Goal: Task Accomplishment & Management: Use online tool/utility

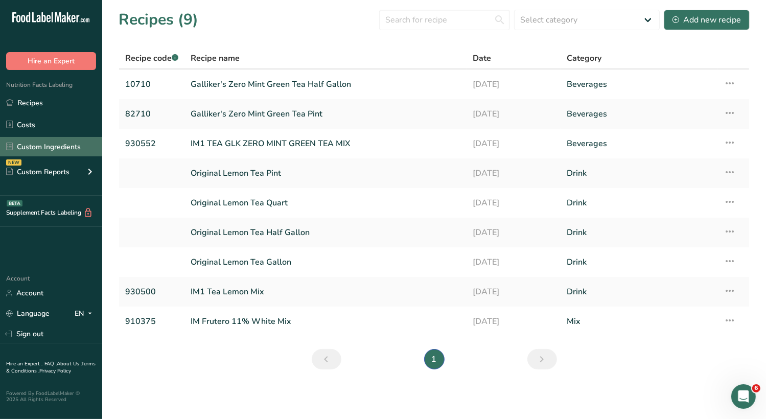
click at [61, 138] on link "Custom Ingredients" at bounding box center [51, 146] width 102 height 19
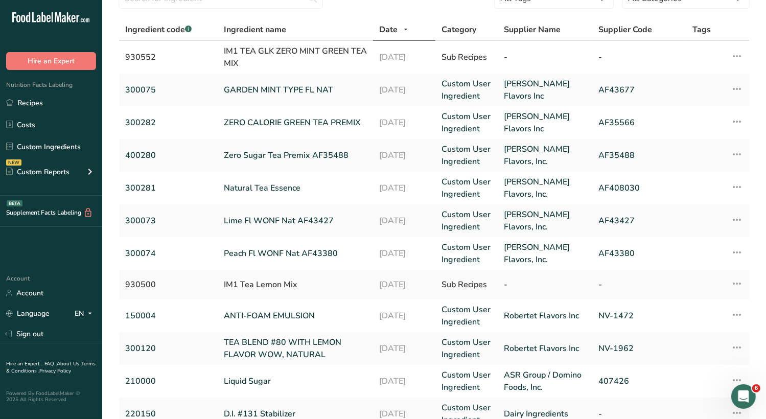
scroll to position [242, 0]
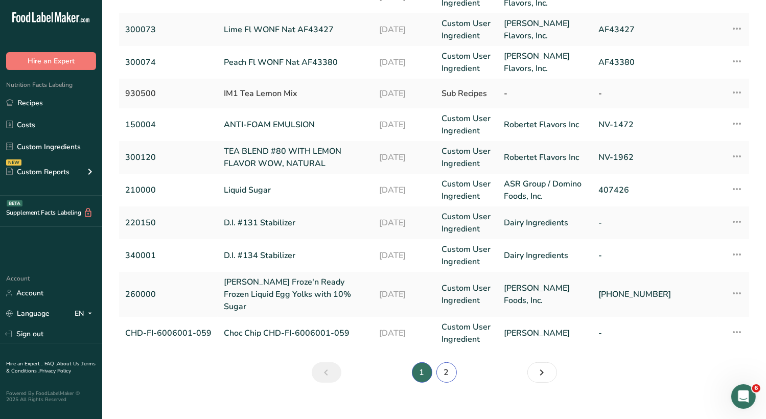
click at [442, 362] on link "2" at bounding box center [446, 372] width 20 height 20
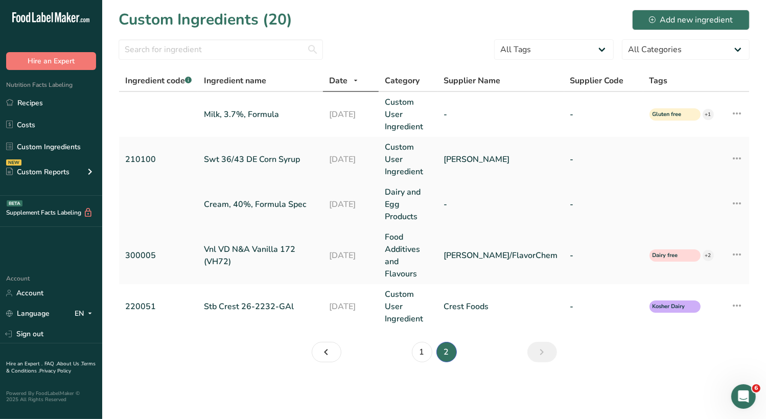
click at [281, 198] on link "Cream, 40%, Formula Spec" at bounding box center [260, 204] width 113 height 12
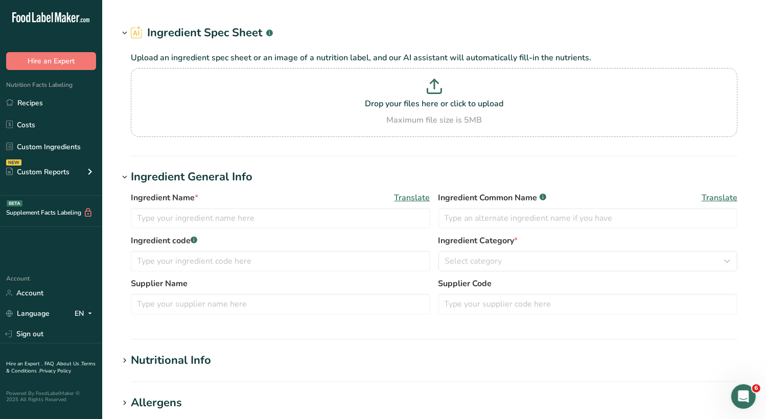
type input "Cream, 40%, Formula Spec"
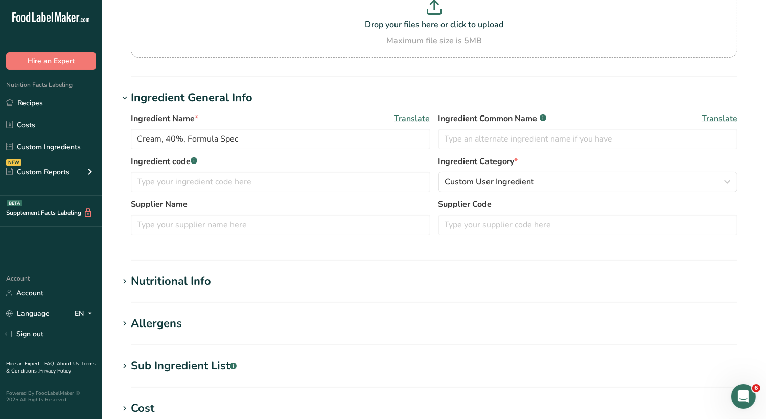
scroll to position [153, 0]
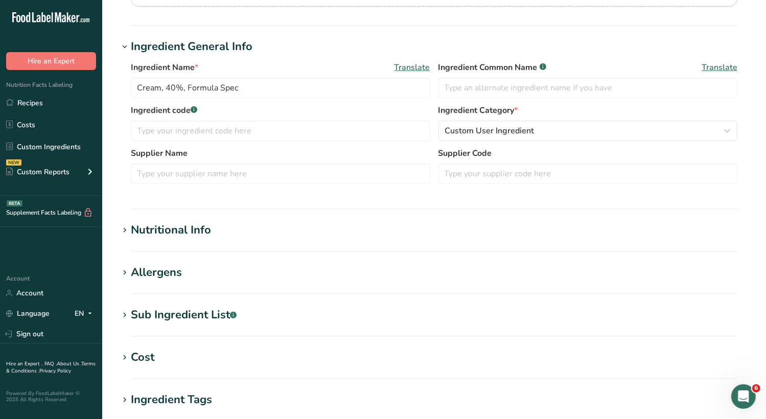
click at [179, 238] on div "Nutritional Info" at bounding box center [171, 230] width 80 height 17
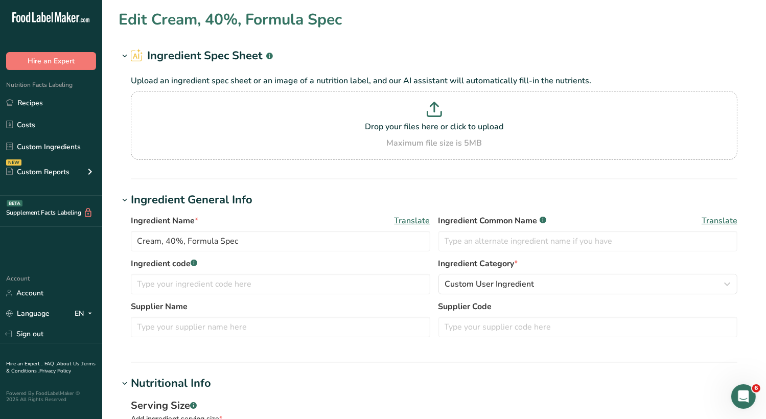
scroll to position [204, 0]
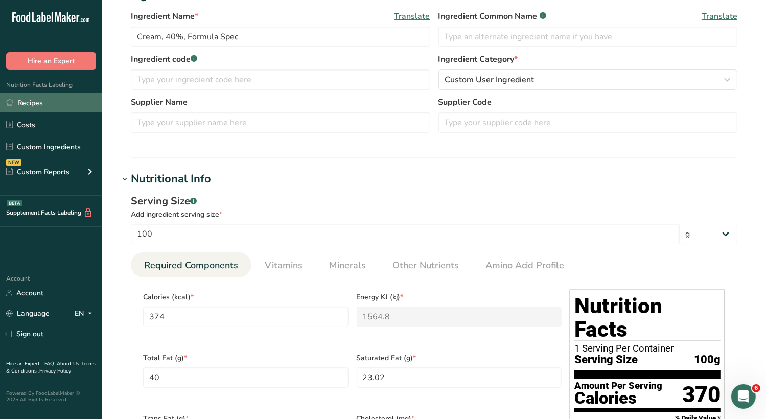
click at [18, 108] on link "Recipes" at bounding box center [51, 102] width 102 height 19
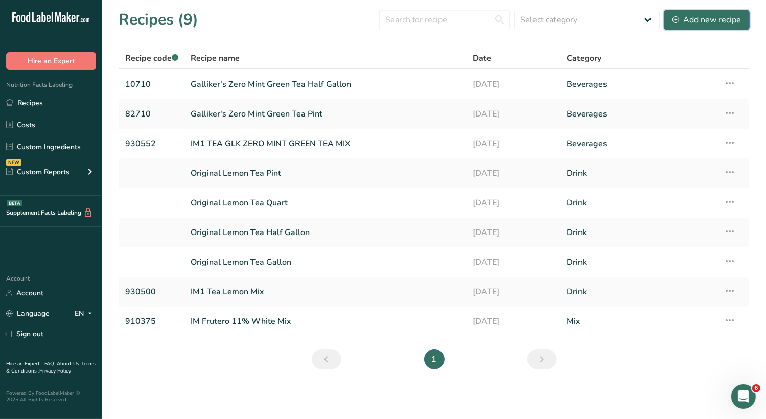
click at [727, 25] on div "Add new recipe" at bounding box center [706, 20] width 68 height 12
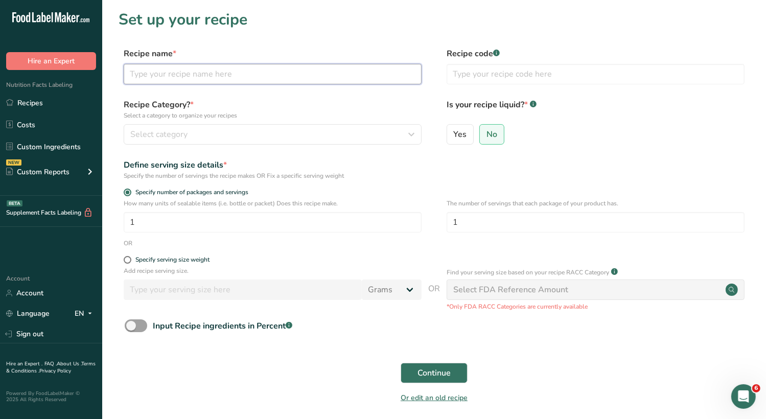
click at [276, 72] on input "text" at bounding box center [273, 74] width 298 height 20
type input "H"
click at [180, 73] on input "Heavy Cream, 40%" at bounding box center [273, 74] width 298 height 20
type input "Heavy Cream Standardized 40%"
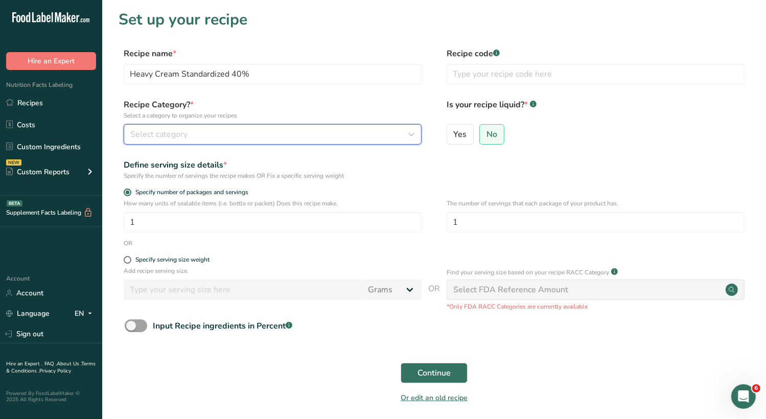
click at [229, 134] on div "Select category" at bounding box center [269, 134] width 278 height 12
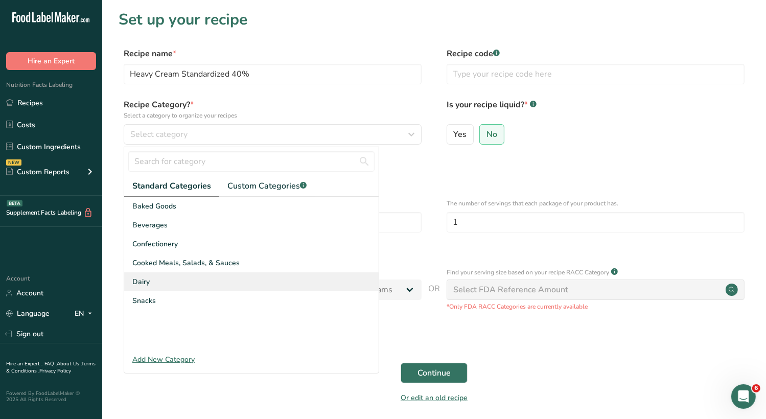
click at [166, 284] on div "Dairy" at bounding box center [251, 281] width 254 height 19
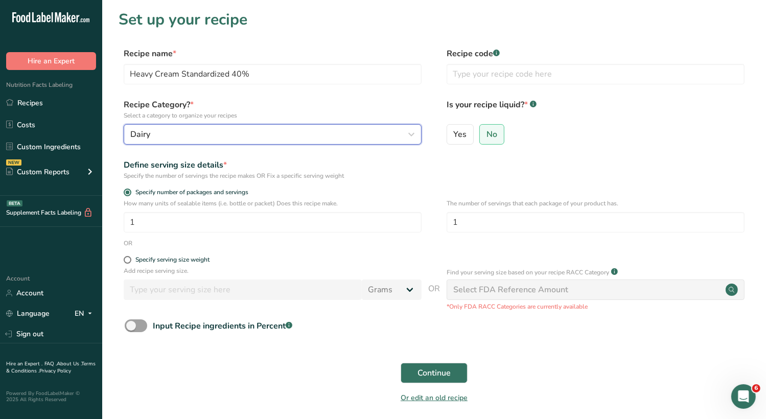
click at [204, 137] on div "Dairy" at bounding box center [269, 134] width 278 height 12
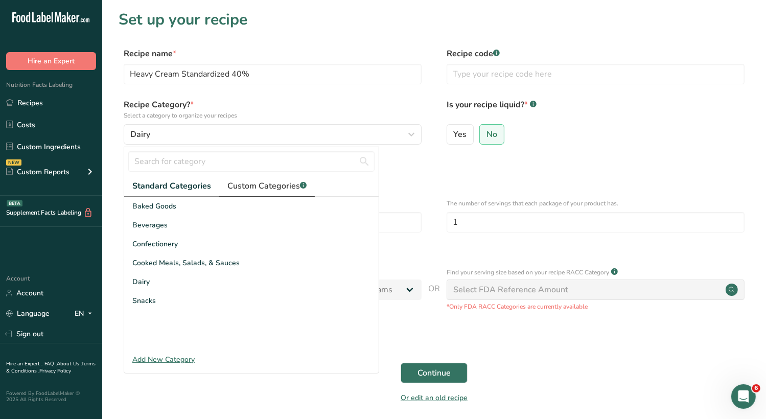
click at [257, 193] on link "Custom Categories .a-a{fill:#347362;}.b-a{fill:#fff;}" at bounding box center [267, 186] width 96 height 21
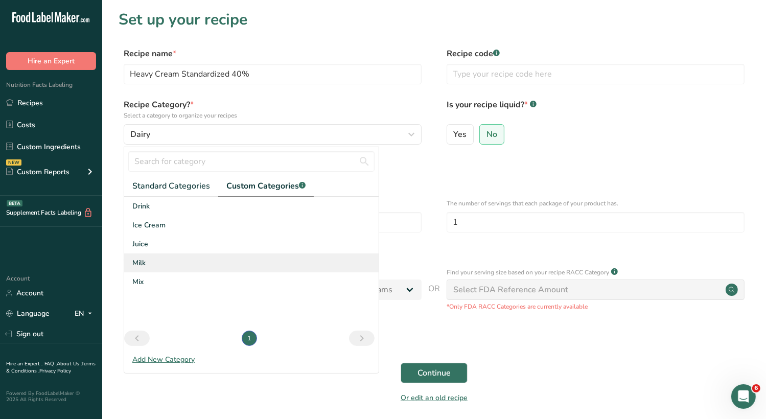
click at [161, 267] on div "Milk" at bounding box center [251, 262] width 254 height 19
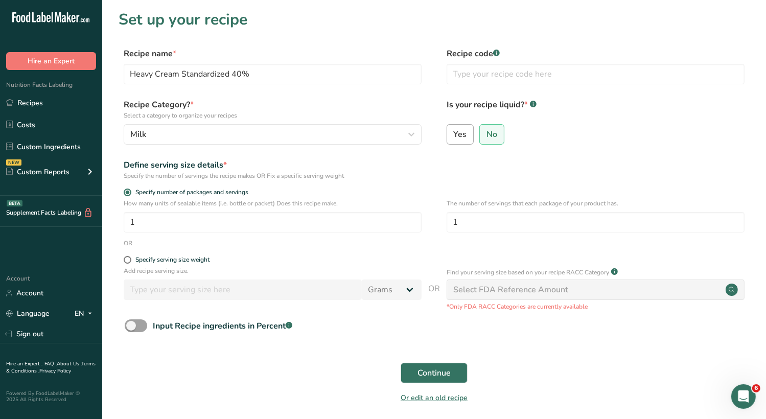
click at [462, 136] on span "Yes" at bounding box center [460, 134] width 13 height 10
click at [454, 136] on input "Yes" at bounding box center [450, 134] width 7 height 7
radio input "true"
radio input "false"
select select "22"
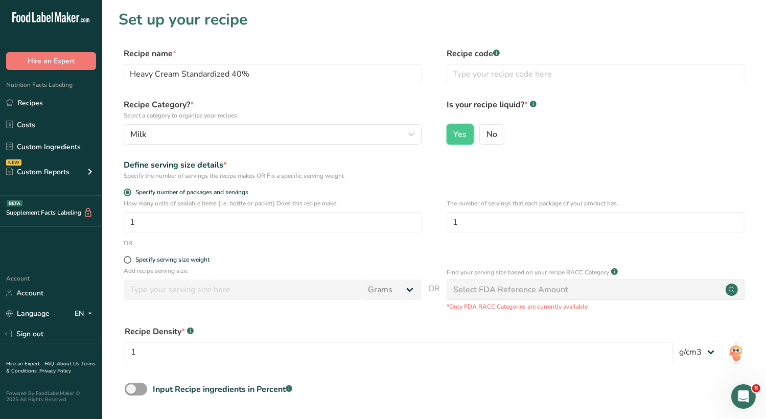
click at [523, 290] on div "Select FDA Reference Amount" at bounding box center [510, 290] width 115 height 12
click at [165, 252] on form "Recipe name * Heavy Cream Standardized 40% Recipe code .a-a{fill:#347362;}.b-a{…" at bounding box center [434, 261] width 631 height 426
click at [166, 260] on div "Specify serving size weight" at bounding box center [172, 260] width 74 height 8
click at [130, 260] on input "Specify serving size weight" at bounding box center [127, 259] width 7 height 7
radio input "true"
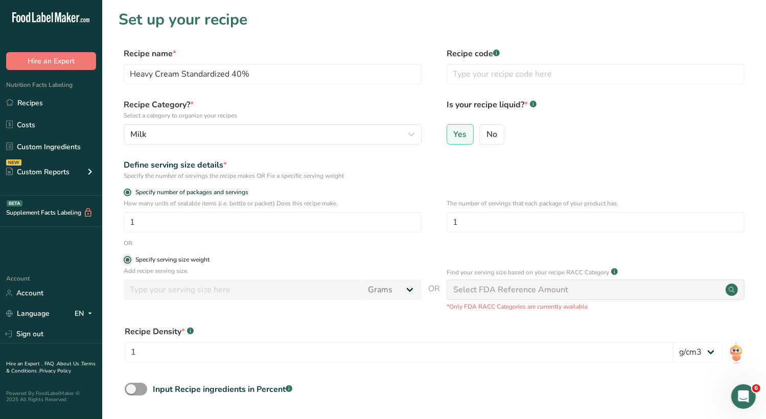
radio input "false"
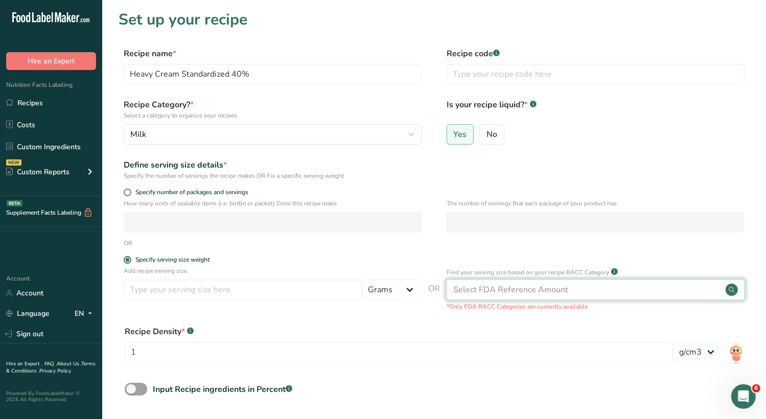
click at [517, 289] on div "Select FDA Reference Amount" at bounding box center [510, 290] width 115 height 12
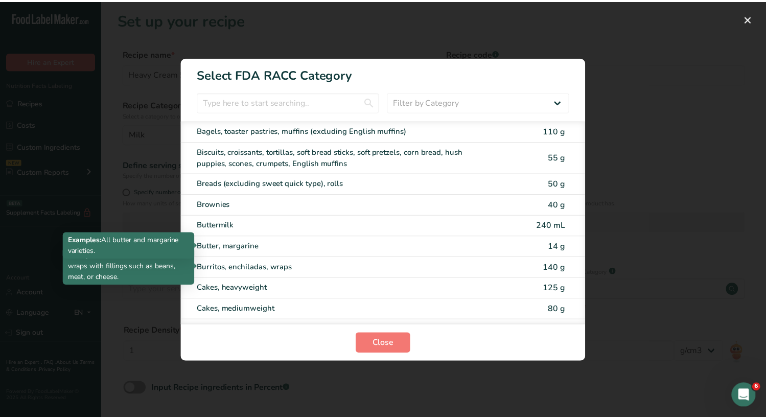
scroll to position [307, 0]
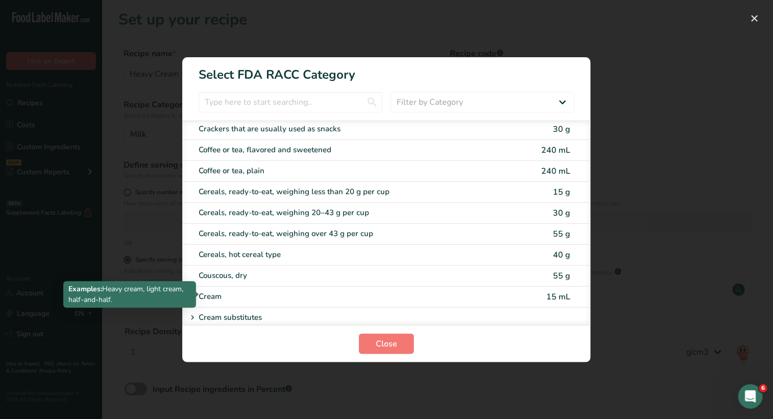
click at [293, 298] on div "Cream" at bounding box center [344, 297] width 290 height 12
type input "15"
select select "17"
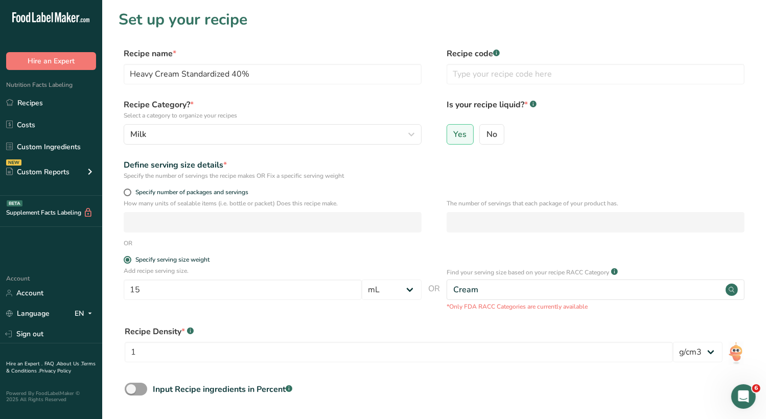
scroll to position [102, 0]
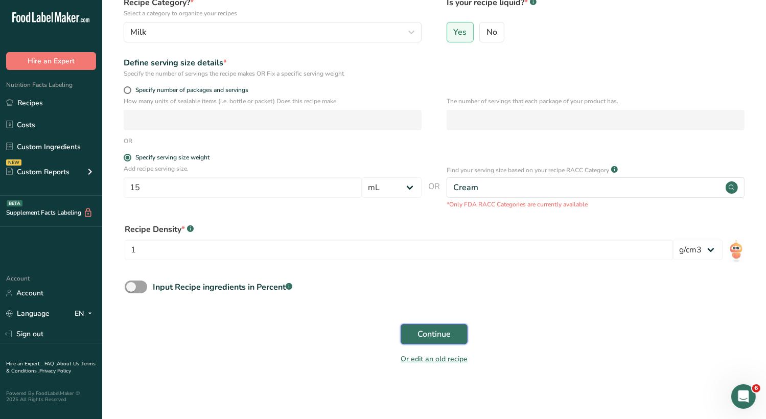
click at [438, 331] on span "Continue" at bounding box center [433, 334] width 33 height 12
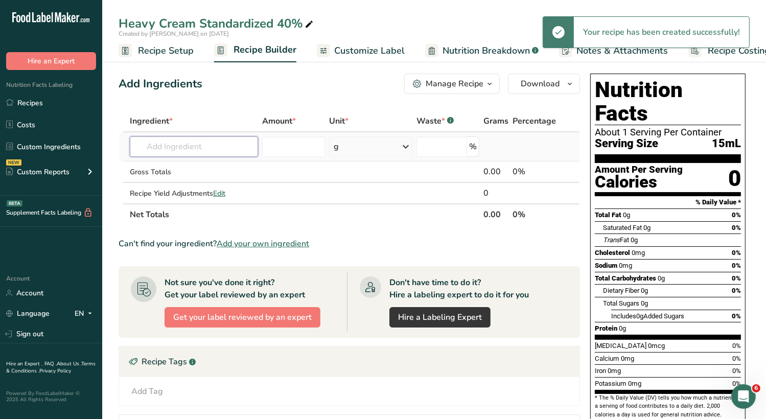
click at [210, 148] on input "text" at bounding box center [194, 146] width 128 height 20
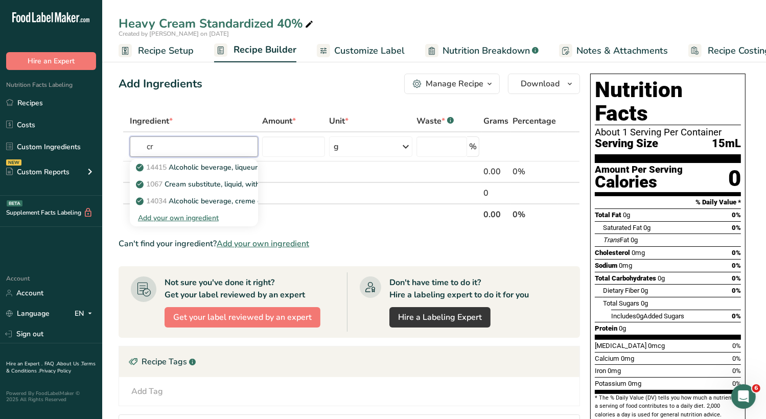
type input "c"
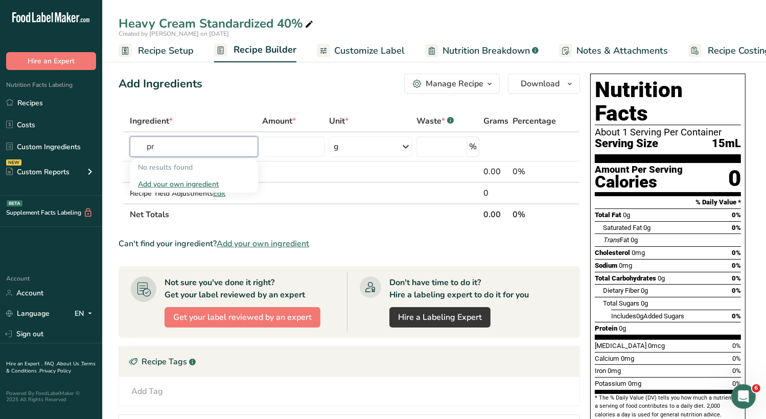
type input "p"
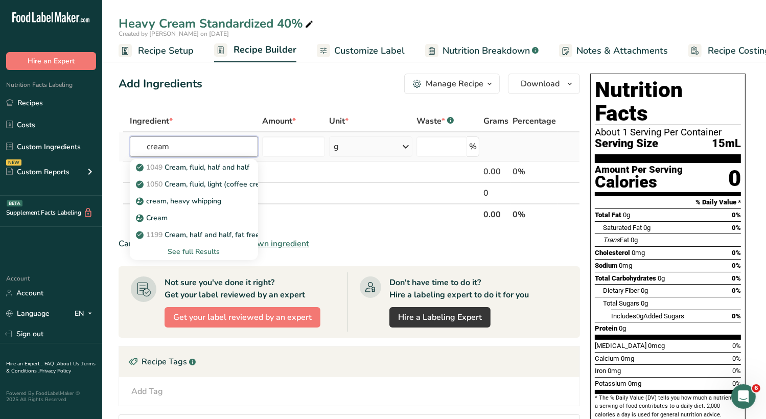
type input "cream"
click at [210, 252] on div "See full Results" at bounding box center [194, 251] width 112 height 11
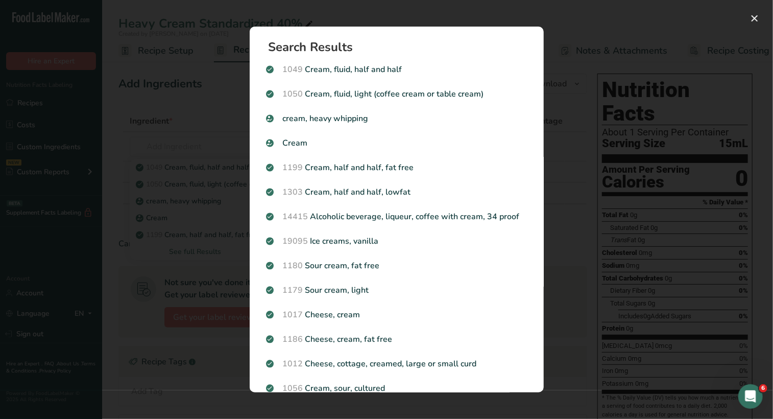
click at [129, 114] on div "Search results modal" at bounding box center [386, 209] width 773 height 419
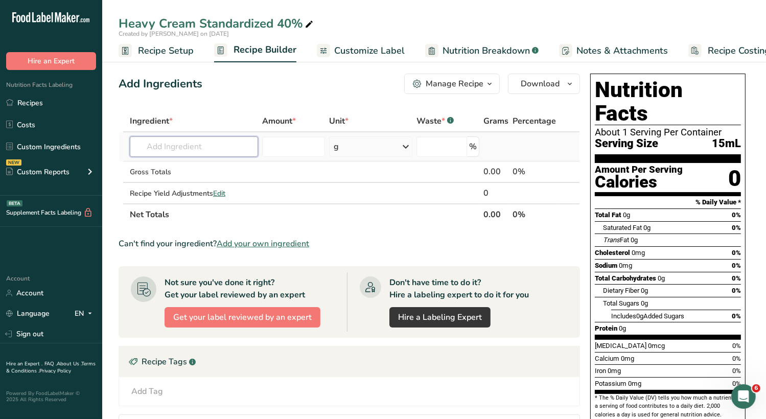
click at [196, 145] on input "text" at bounding box center [194, 146] width 128 height 20
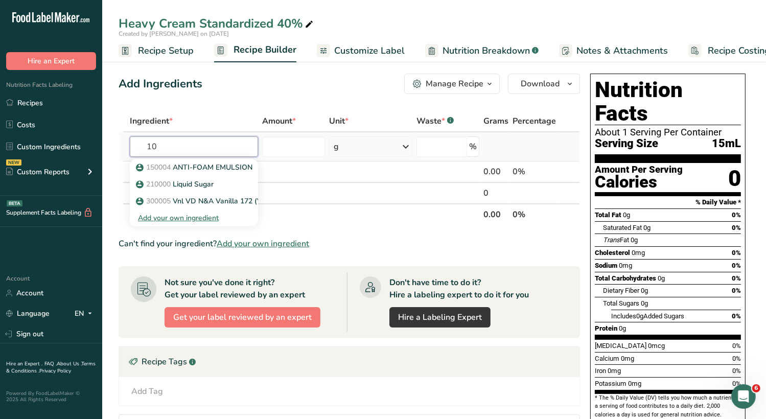
type input "1"
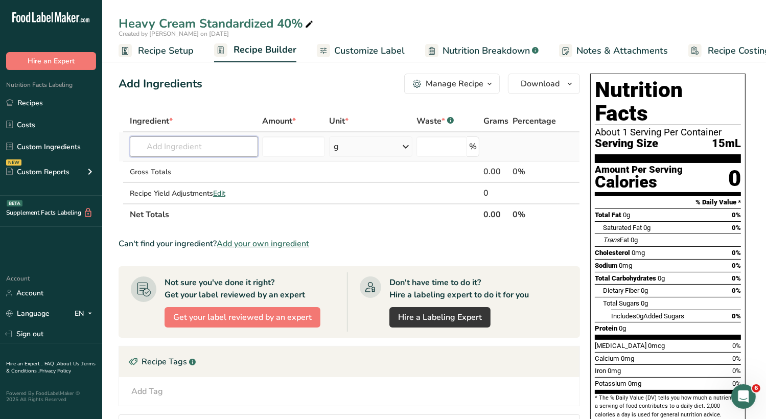
click at [198, 142] on input "text" at bounding box center [194, 146] width 128 height 20
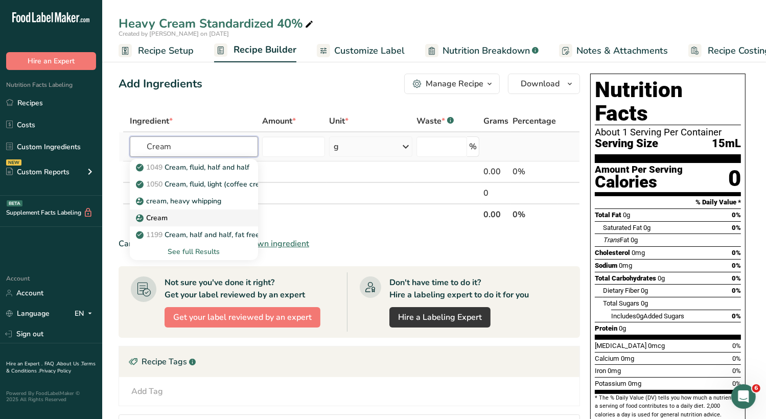
type input "Cream"
click at [191, 218] on div "Cream" at bounding box center [186, 218] width 96 height 11
type input "Cream"
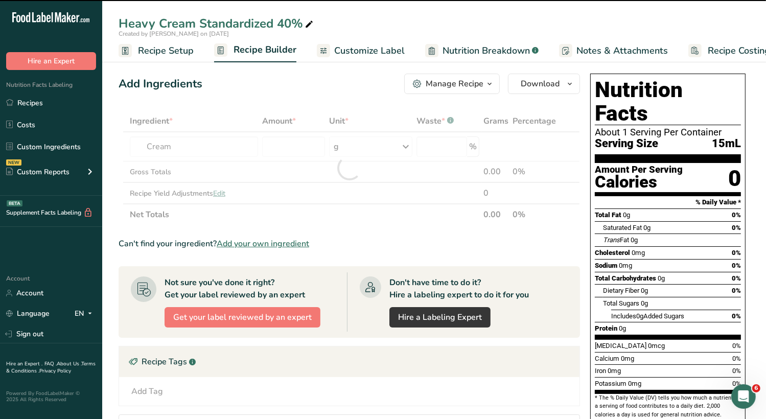
type input "0"
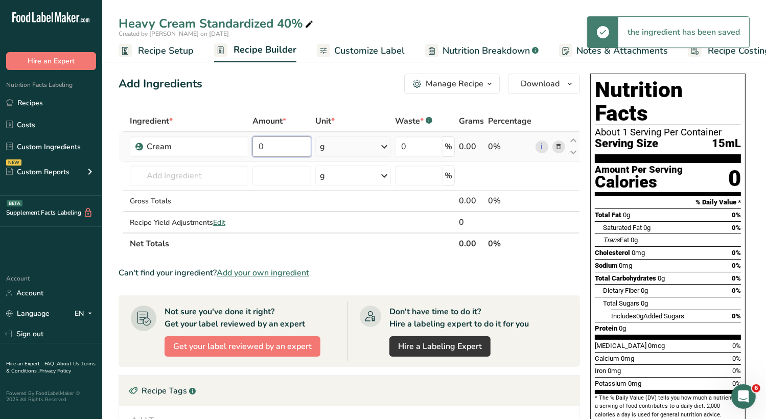
click at [298, 151] on input "0" at bounding box center [281, 146] width 59 height 20
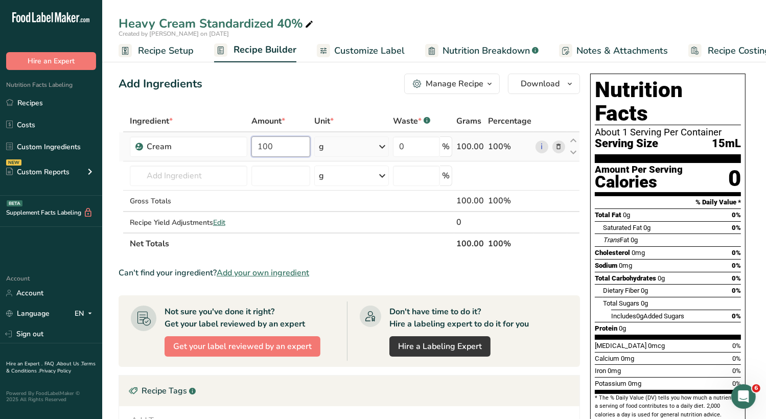
type input "100"
click at [285, 177] on div "Ingredient * Amount * Unit * Waste * .a-a{fill:#347362;}.b-a{fill:#fff;} Grams …" at bounding box center [349, 182] width 461 height 144
click at [497, 55] on span "Nutrition Breakdown" at bounding box center [485, 51] width 87 height 14
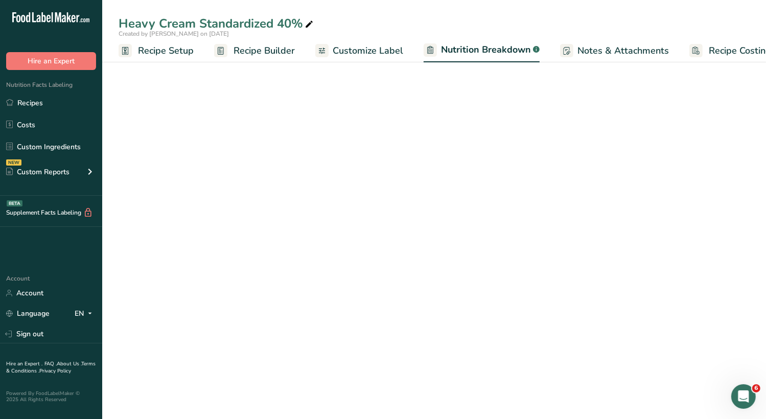
scroll to position [0, 20]
select select "Calories"
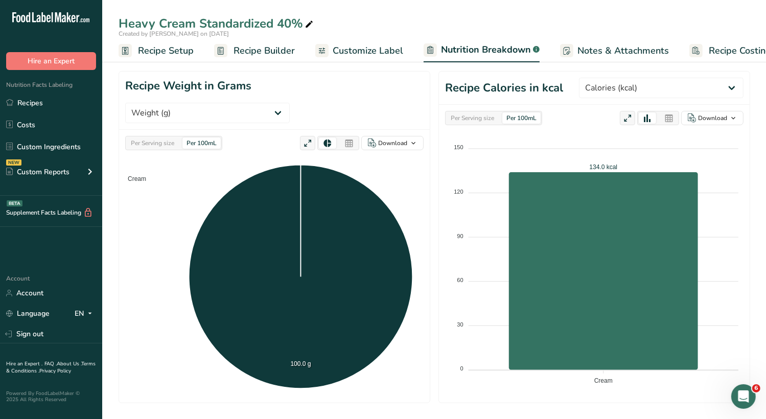
scroll to position [255, 0]
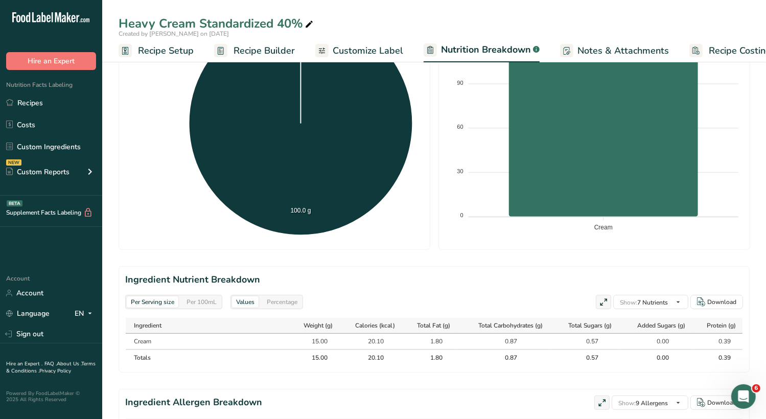
click at [204, 302] on div "Per 100mL" at bounding box center [201, 301] width 38 height 11
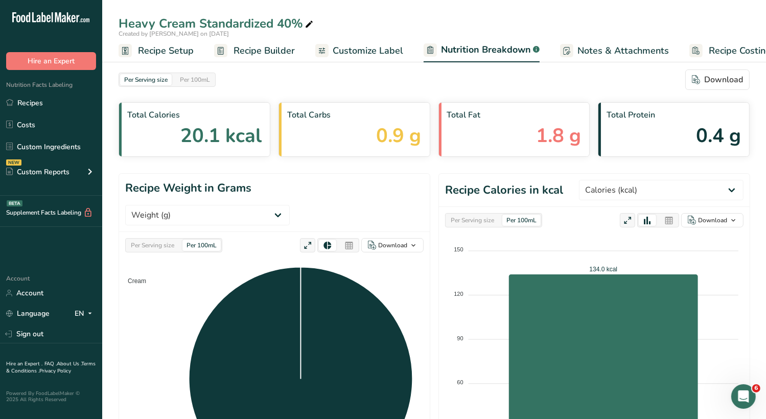
click at [166, 51] on span "Recipe Setup" at bounding box center [166, 51] width 56 height 14
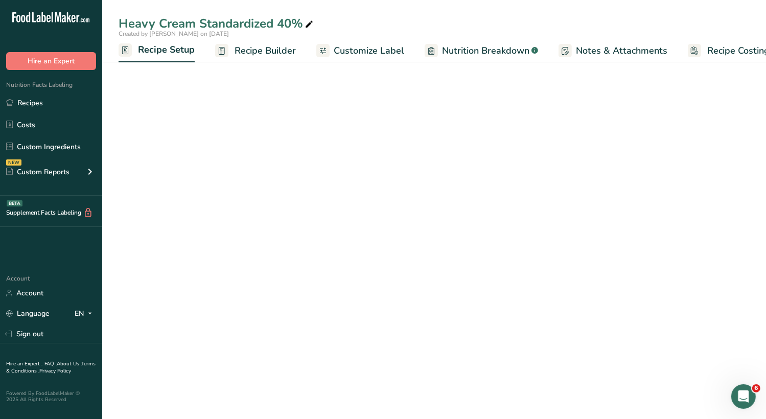
scroll to position [0, 4]
select select "17"
select select "22"
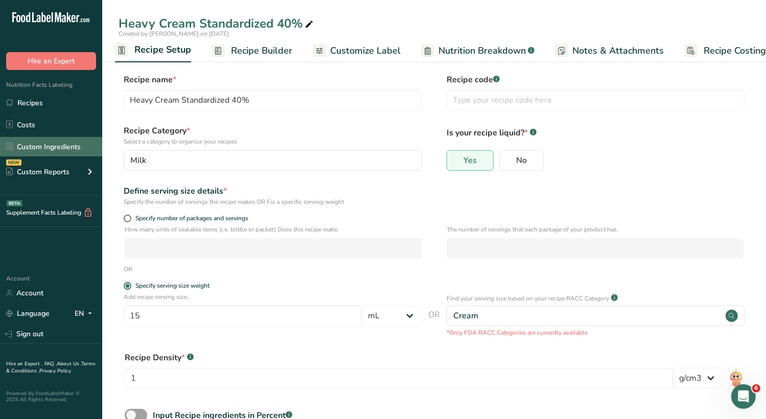
click at [57, 148] on link "Custom Ingredients" at bounding box center [51, 146] width 102 height 19
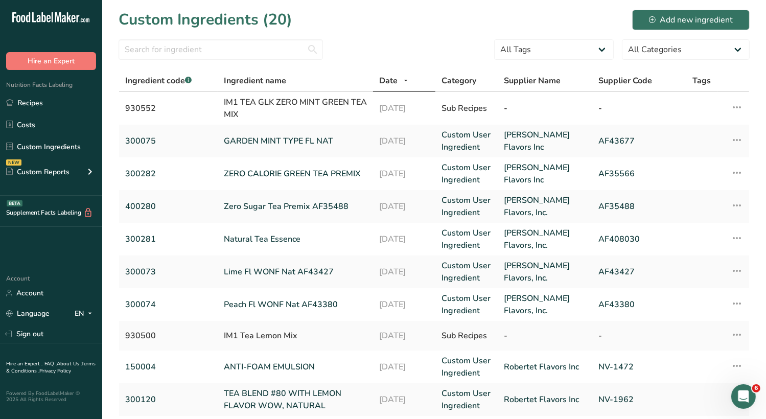
scroll to position [242, 0]
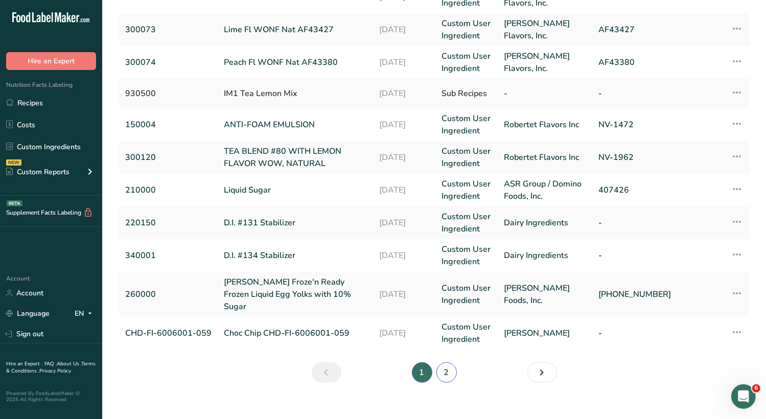
click at [450, 362] on link "2" at bounding box center [446, 372] width 20 height 20
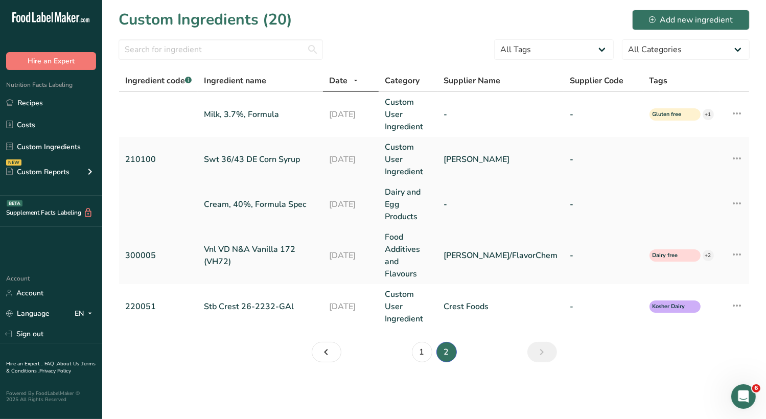
click at [317, 198] on link "Cream, 40%, Formula Spec" at bounding box center [260, 204] width 113 height 12
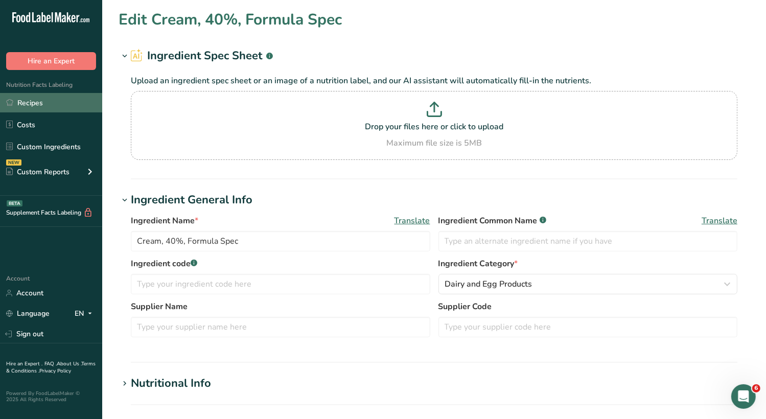
click at [43, 104] on link "Recipes" at bounding box center [51, 102] width 102 height 19
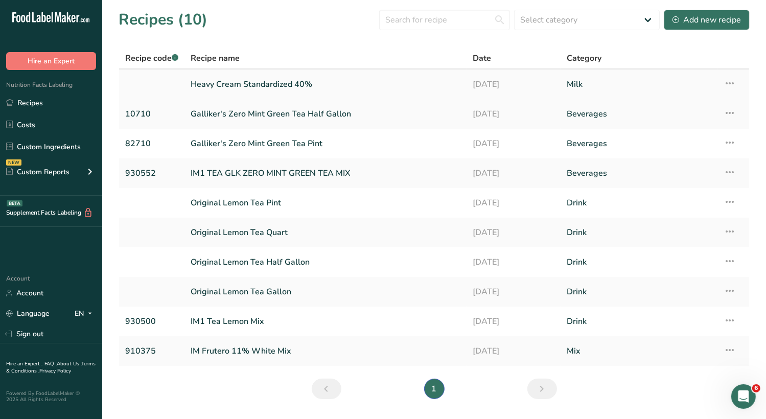
click at [279, 85] on link "Heavy Cream Standardized 40%" at bounding box center [326, 84] width 270 height 21
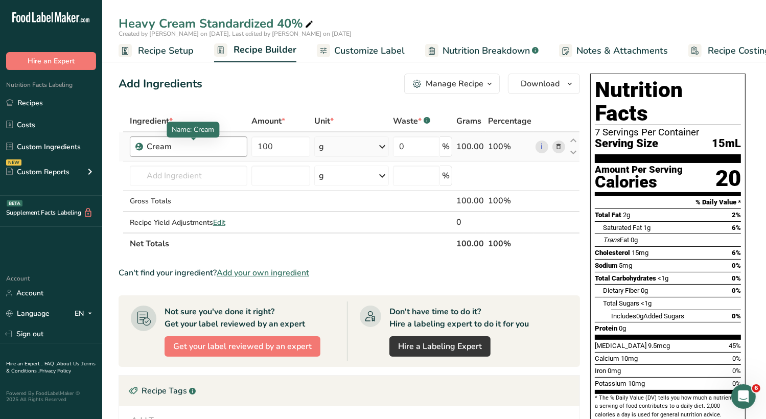
drag, startPoint x: 191, startPoint y: 148, endPoint x: 184, endPoint y: 148, distance: 6.6
click at [184, 148] on div "Cream" at bounding box center [194, 146] width 95 height 12
click at [170, 147] on div "Cream" at bounding box center [194, 146] width 95 height 12
click at [174, 147] on div "Cream" at bounding box center [194, 146] width 95 height 12
click at [167, 147] on div "Cream" at bounding box center [194, 146] width 95 height 12
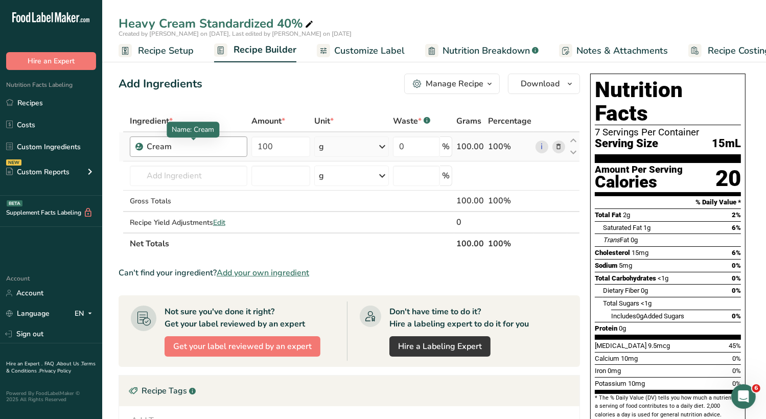
click at [173, 147] on div "Cream" at bounding box center [194, 146] width 95 height 12
click at [562, 144] on icon at bounding box center [558, 147] width 7 height 11
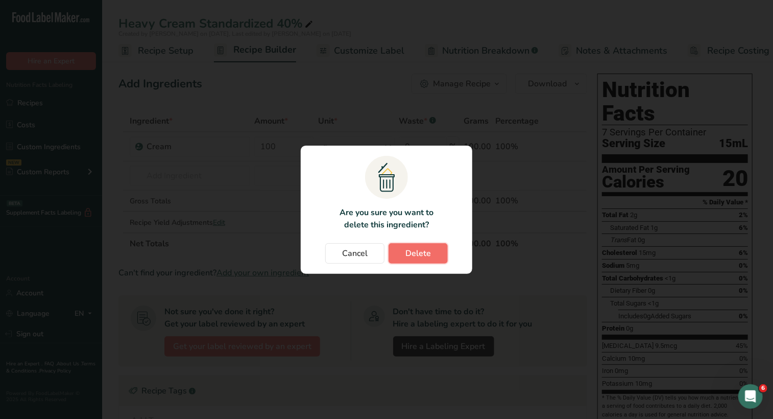
click at [408, 252] on span "Delete" at bounding box center [419, 253] width 26 height 12
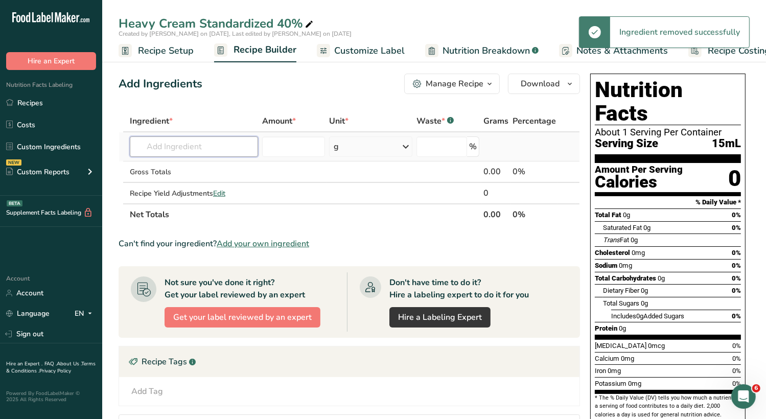
click at [206, 145] on input "text" at bounding box center [194, 146] width 128 height 20
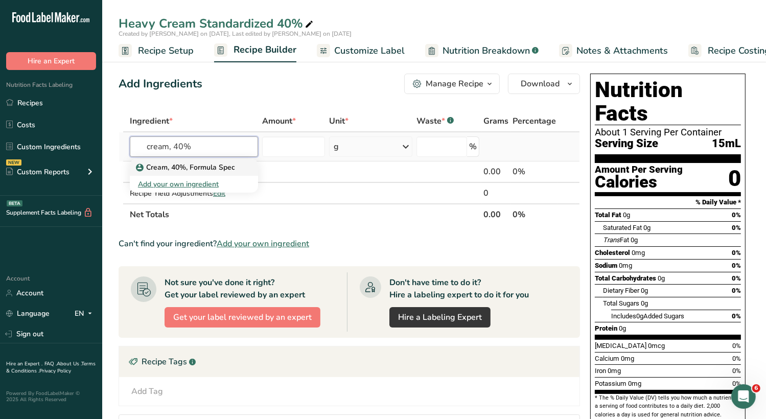
type input "cream, 40%"
click at [216, 171] on p "Cream, 40%, Formula Spec" at bounding box center [186, 167] width 97 height 11
type input "Cream, 40%, Formula Spec"
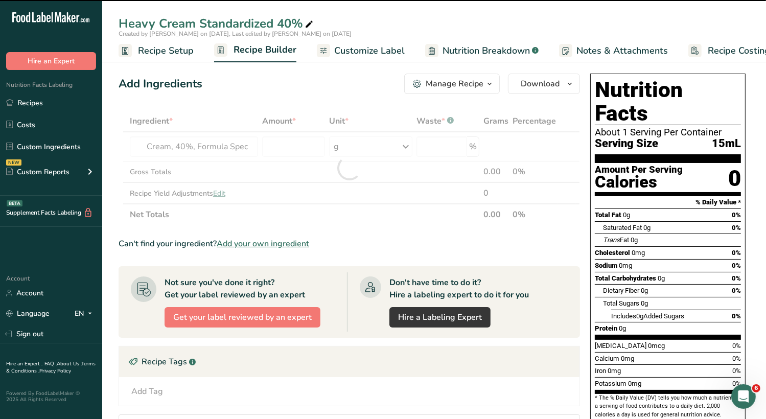
type input "0"
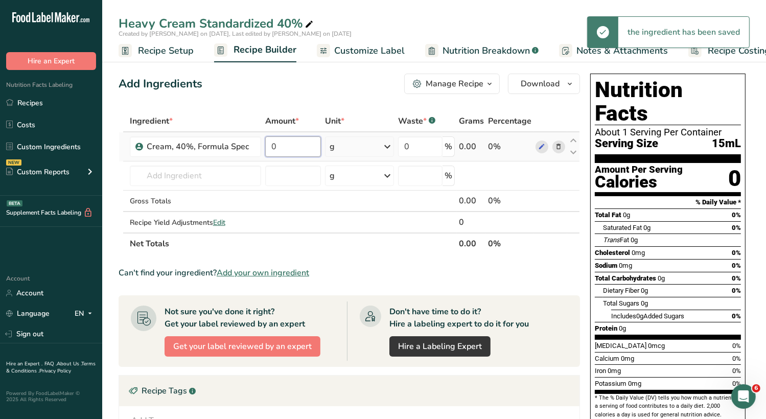
click at [292, 144] on input "0" at bounding box center [293, 146] width 56 height 20
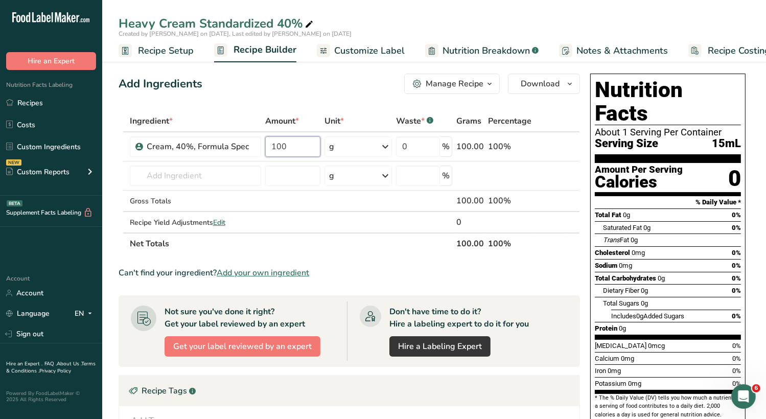
type input "100"
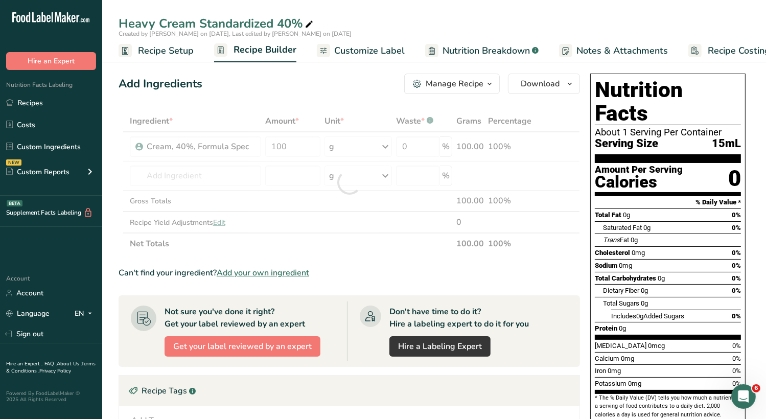
click at [165, 55] on span "Recipe Setup" at bounding box center [166, 51] width 56 height 14
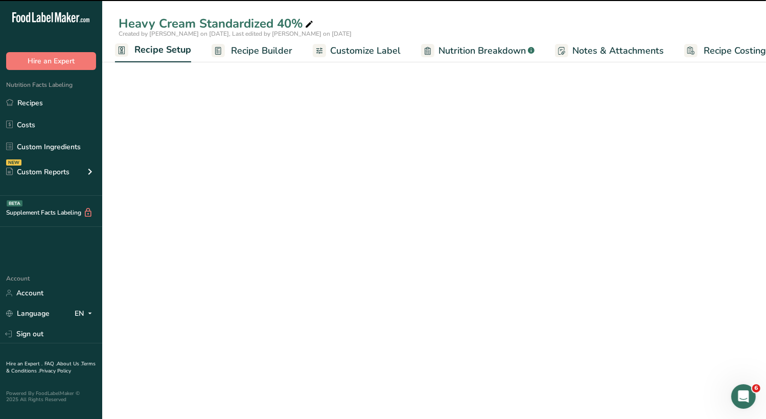
select select "17"
select select "22"
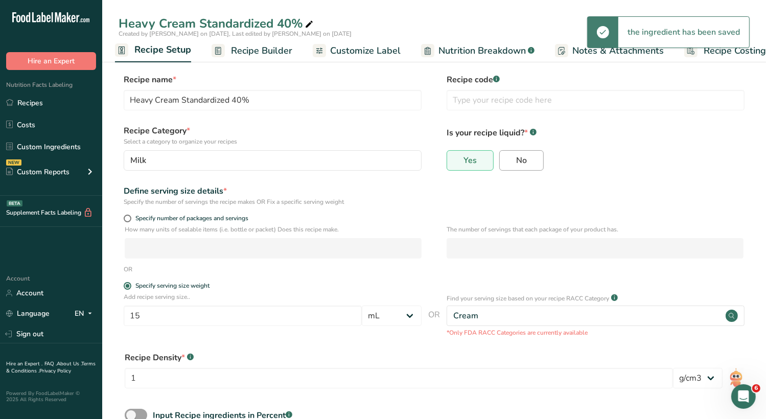
click at [517, 157] on span "No" at bounding box center [521, 160] width 11 height 10
click at [506, 157] on input "No" at bounding box center [503, 160] width 7 height 7
radio input "true"
radio input "false"
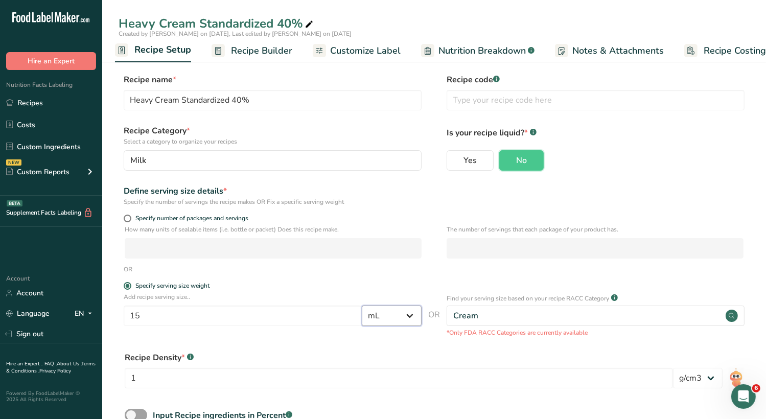
click at [388, 318] on select "Grams kg mg mcg lb oz l mL fl oz tbsp tsp cup qt gallon" at bounding box center [392, 316] width 60 height 20
select select "0"
click at [362, 306] on select "Grams kg mg mcg lb oz l mL fl oz tbsp tsp cup qt gallon" at bounding box center [392, 316] width 60 height 20
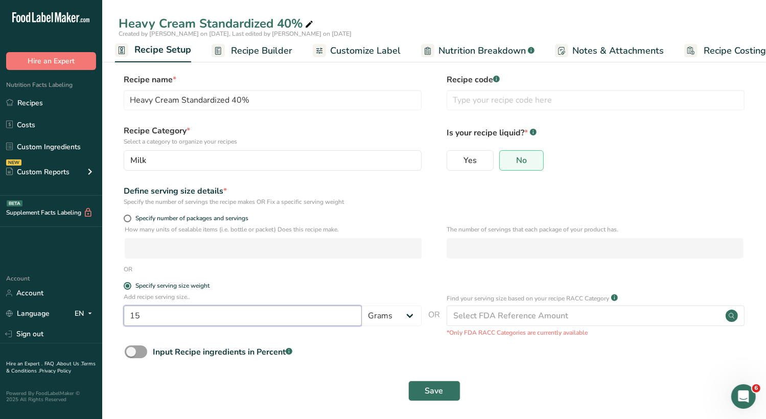
click at [178, 308] on input "15" at bounding box center [243, 316] width 238 height 20
type input "1"
type input "100"
click at [427, 397] on span "Save" at bounding box center [434, 391] width 18 height 12
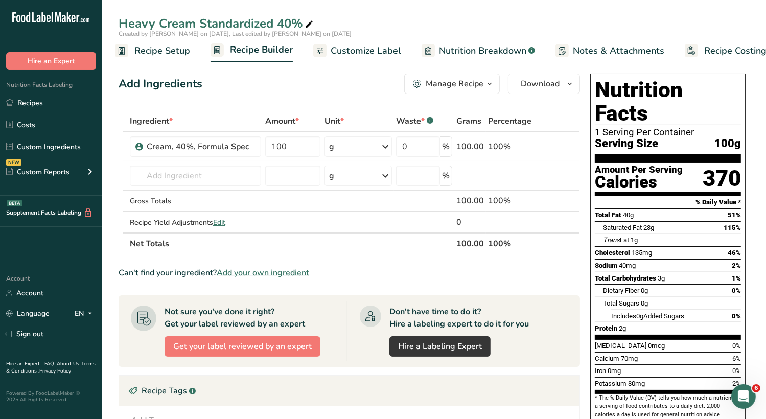
click at [364, 51] on span "Customize Label" at bounding box center [366, 51] width 71 height 14
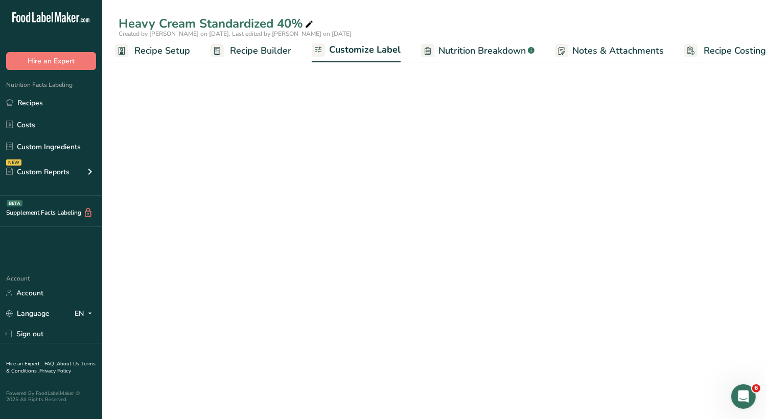
scroll to position [0, 20]
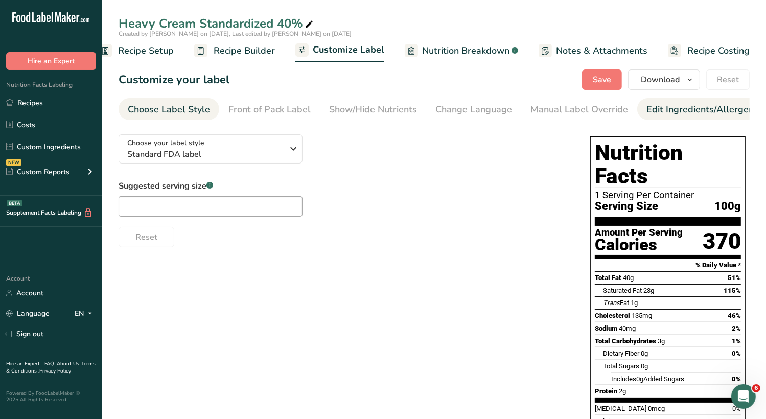
click at [676, 109] on div "Edit Ingredients/Allergens List" at bounding box center [711, 110] width 130 height 14
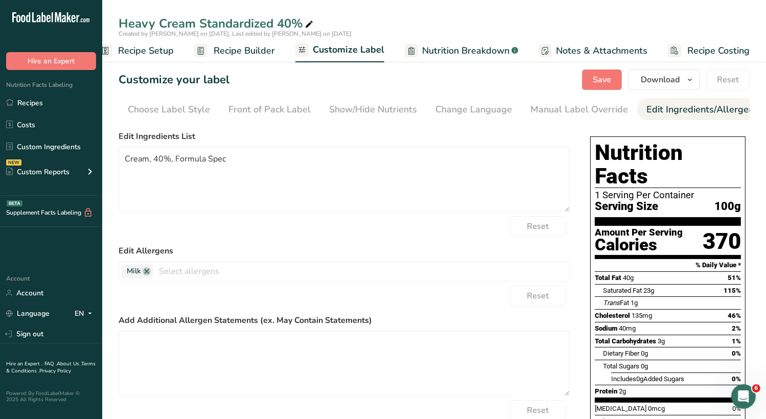
scroll to position [0, 111]
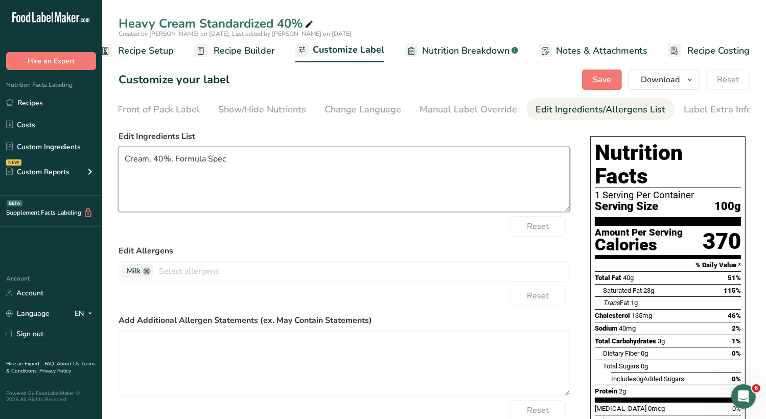
drag, startPoint x: 280, startPoint y: 157, endPoint x: 148, endPoint y: 170, distance: 133.4
click at [148, 170] on textarea "Cream, 40%, Formula Spec" at bounding box center [344, 179] width 451 height 65
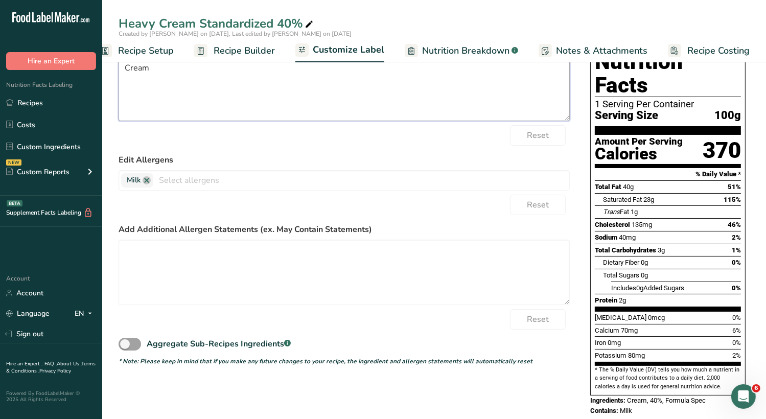
scroll to position [0, 0]
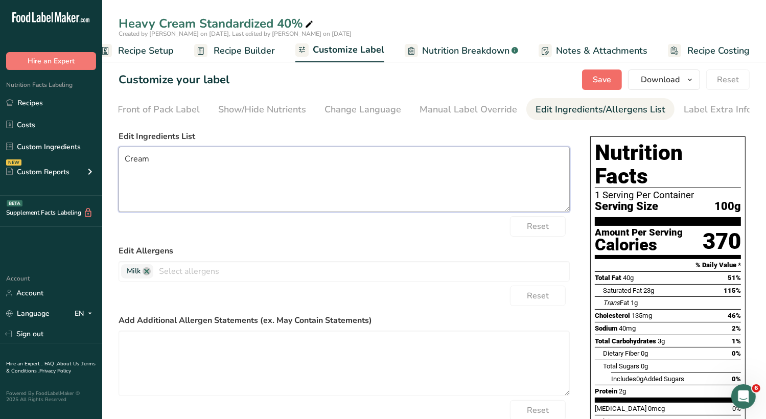
type textarea "Cream"
click at [600, 83] on span "Save" at bounding box center [602, 80] width 18 height 12
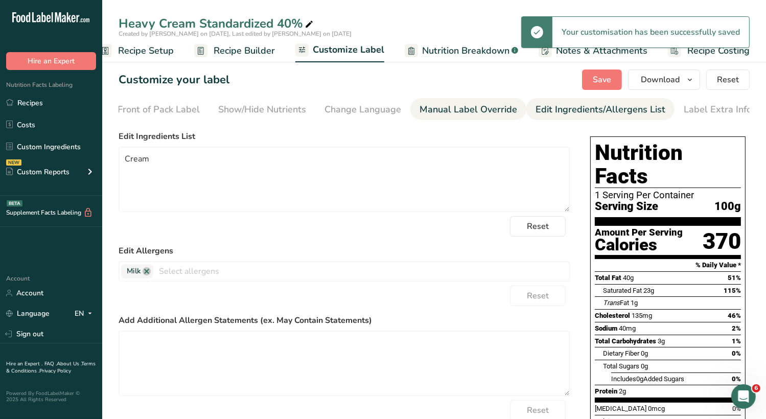
click at [503, 111] on div "Manual Label Override" at bounding box center [468, 110] width 98 height 14
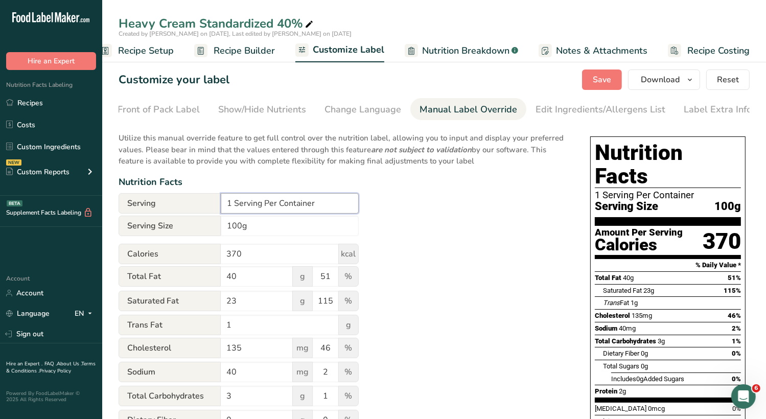
drag, startPoint x: 292, startPoint y: 208, endPoint x: 170, endPoint y: 206, distance: 122.6
click at [170, 206] on div "Serving 1 Serving Per Container" at bounding box center [239, 203] width 240 height 20
type input "1 Serving Per Container"
click at [605, 83] on span "Save" at bounding box center [602, 80] width 18 height 12
click at [584, 108] on div "Edit Ingredients/Allergens List" at bounding box center [600, 110] width 130 height 14
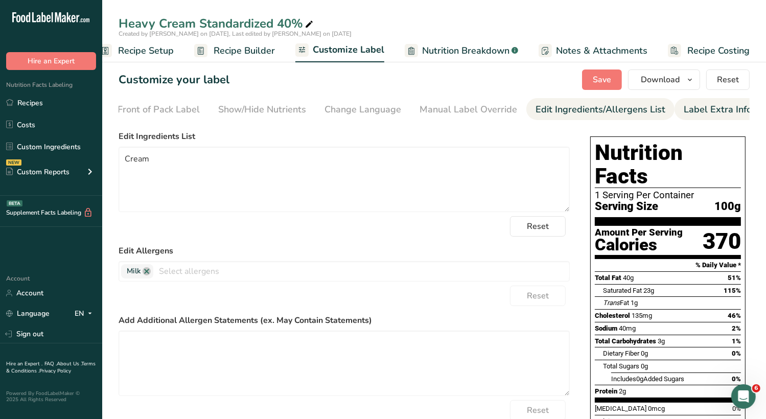
click at [686, 108] on div "Label Extra Info" at bounding box center [718, 110] width 68 height 14
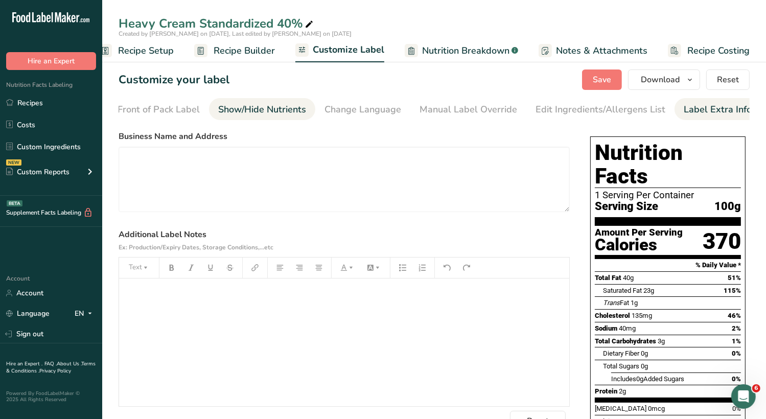
click at [293, 112] on div "Show/Hide Nutrients" at bounding box center [262, 110] width 88 height 14
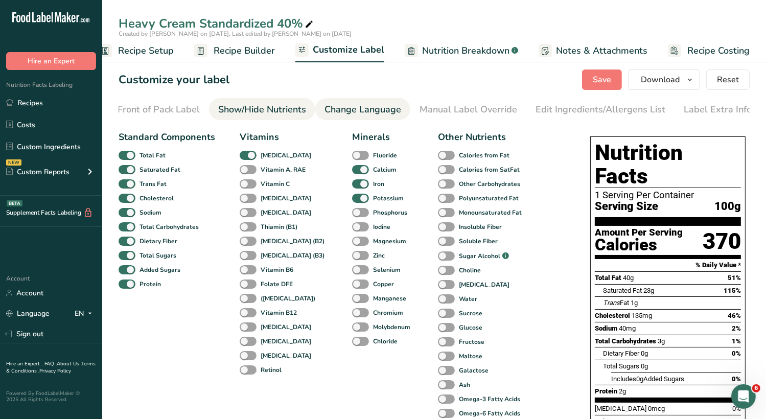
click at [362, 108] on div "Change Language" at bounding box center [362, 110] width 77 height 14
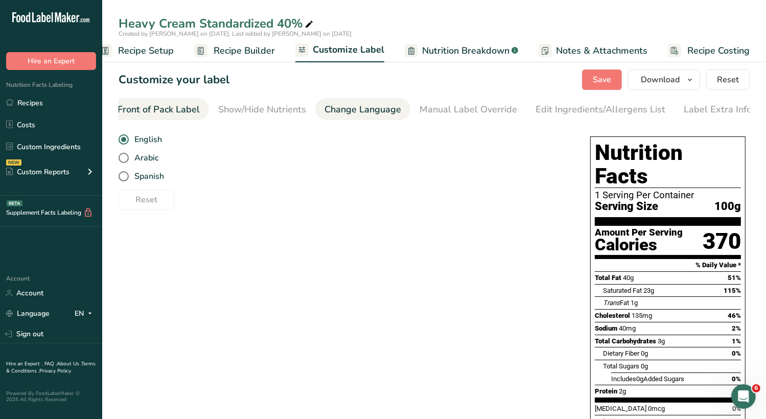
click at [185, 109] on div "Front of Pack Label" at bounding box center [159, 110] width 82 height 14
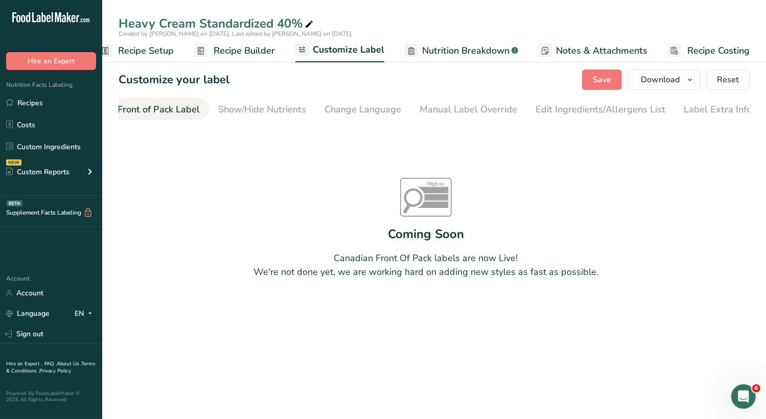
scroll to position [0, 99]
click at [484, 51] on span "Nutrition Breakdown" at bounding box center [465, 51] width 87 height 14
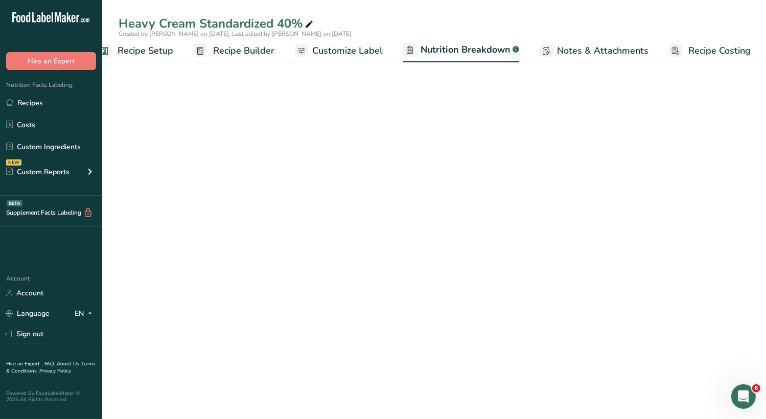
select select "Calories"
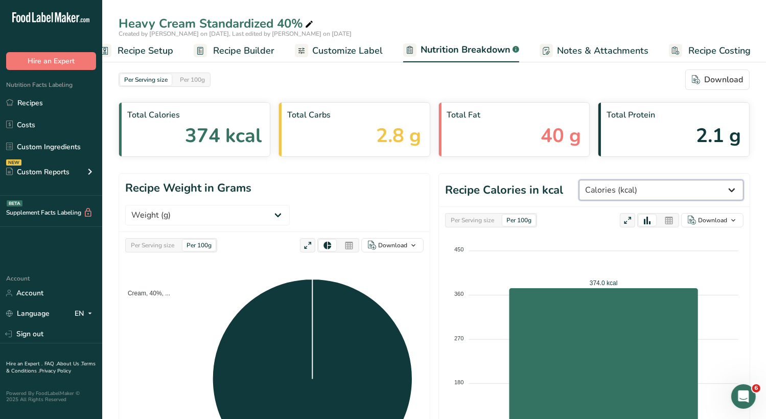
click at [676, 187] on select "Weight (g) Calories (kcal) Energy KJ (kj) Total Fat (g) Saturated Fat (g) Trans…" at bounding box center [661, 190] width 165 height 20
click at [568, 180] on header "Recipe Calories in kcal Weight (g) Calories (kcal) Energy KJ (kj) Total Fat (g)…" at bounding box center [594, 190] width 311 height 33
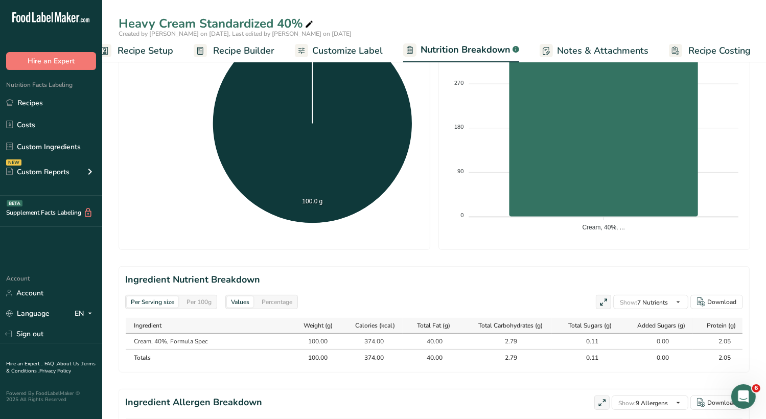
scroll to position [335, 0]
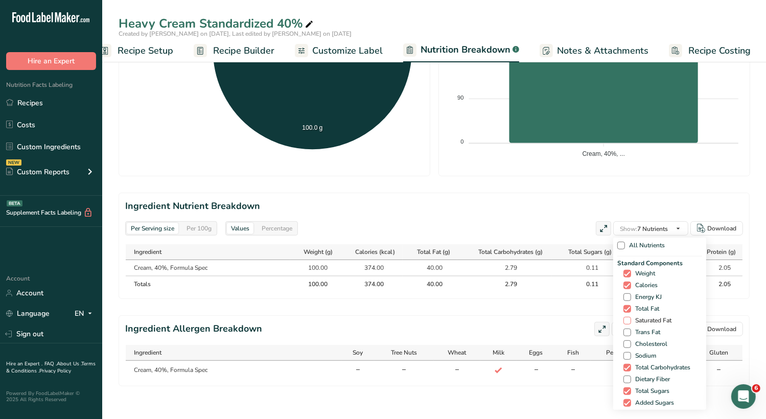
click at [626, 317] on span at bounding box center [627, 321] width 8 height 8
click at [626, 317] on input "Saturated Fat" at bounding box center [626, 320] width 7 height 7
checkbox input "true"
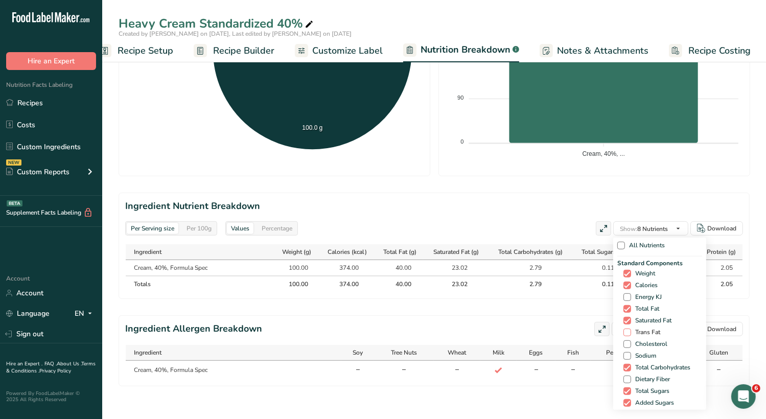
click at [624, 329] on span at bounding box center [627, 333] width 8 height 8
click at [624, 329] on input "Trans Fat" at bounding box center [626, 332] width 7 height 7
checkbox input "true"
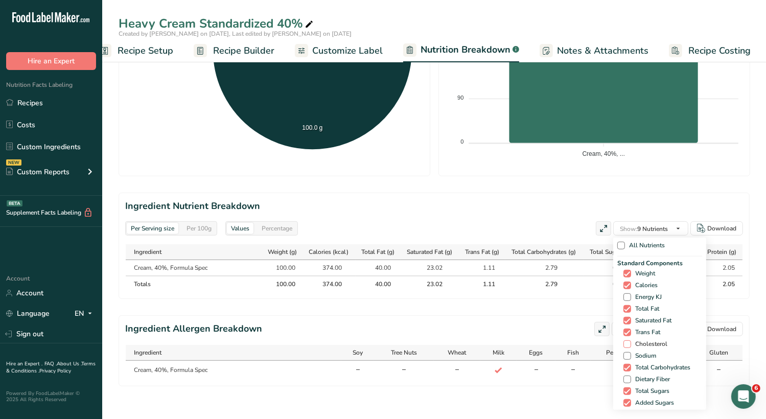
click at [624, 340] on span at bounding box center [627, 344] width 8 height 8
click at [624, 341] on input "Cholesterol" at bounding box center [626, 344] width 7 height 7
checkbox input "true"
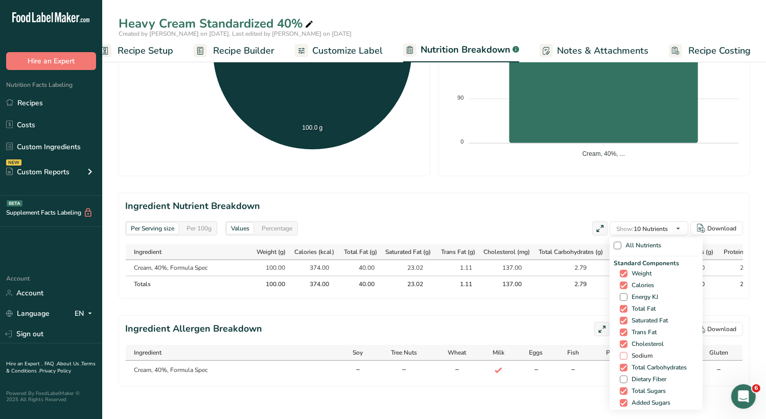
click at [624, 352] on span at bounding box center [624, 356] width 8 height 8
click at [624, 353] on input "Sodium" at bounding box center [623, 356] width 7 height 7
checkbox input "true"
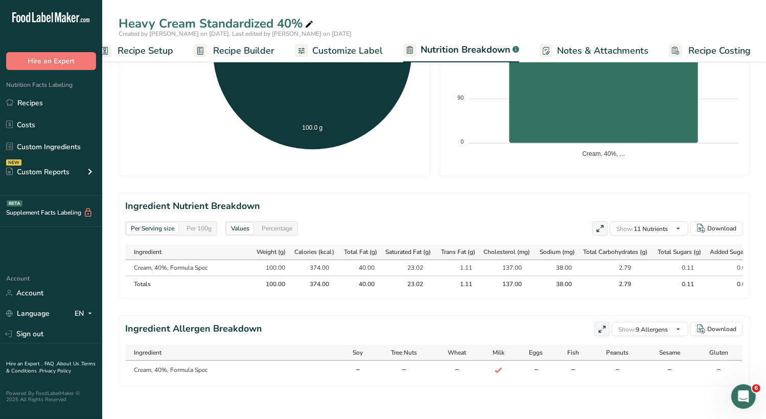
scroll to position [284, 0]
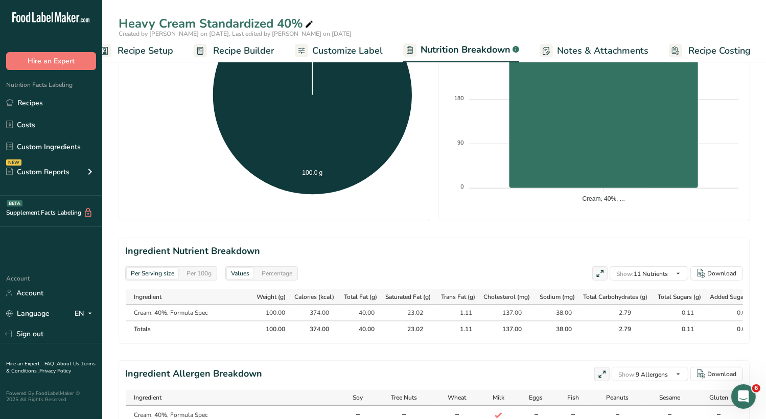
click at [181, 275] on div "Per Serving size Per 100g" at bounding box center [171, 273] width 92 height 14
click at [188, 275] on div "Per 100g" at bounding box center [198, 273] width 33 height 11
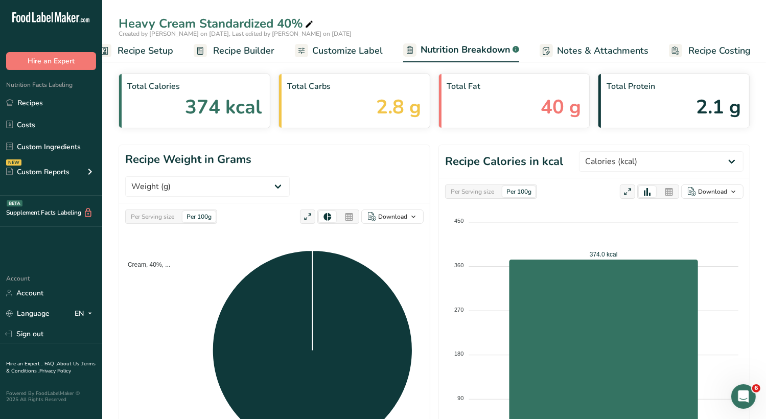
scroll to position [0, 0]
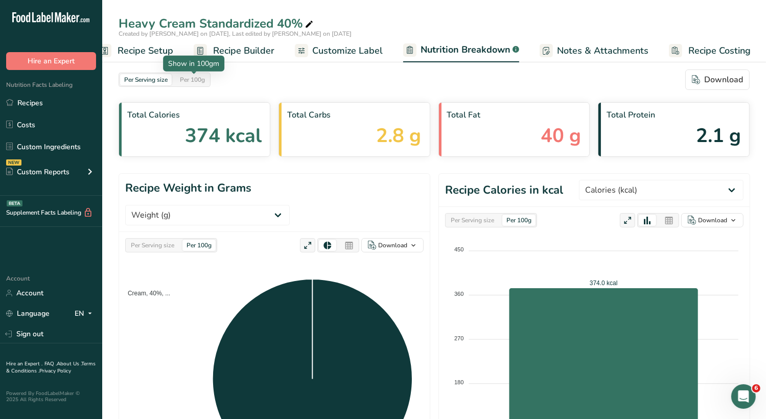
click at [197, 77] on div "Per 100g" at bounding box center [192, 79] width 33 height 11
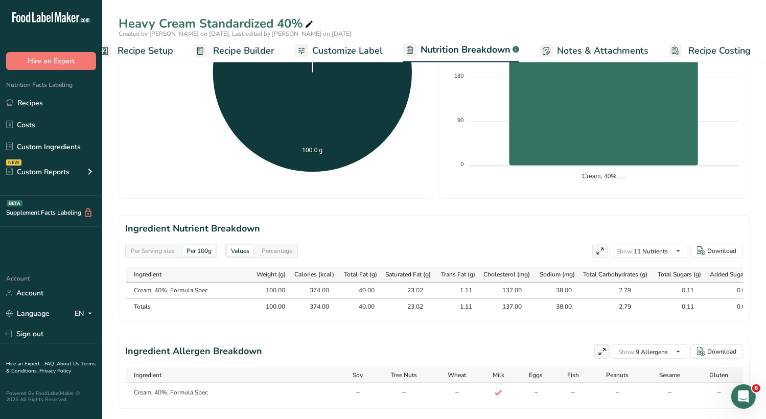
scroll to position [335, 0]
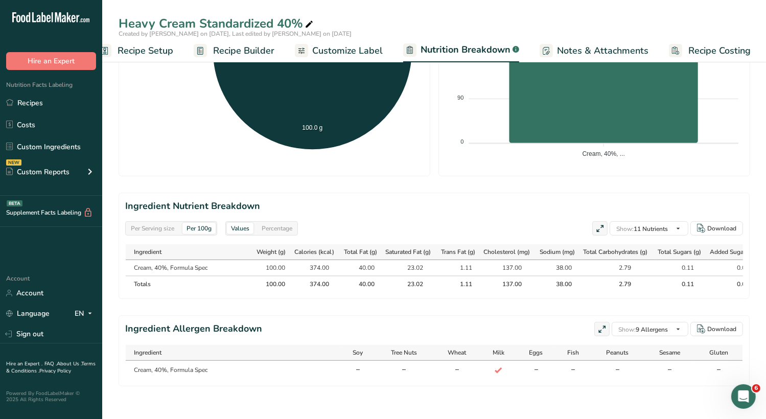
click at [346, 54] on span "Customize Label" at bounding box center [347, 51] width 71 height 14
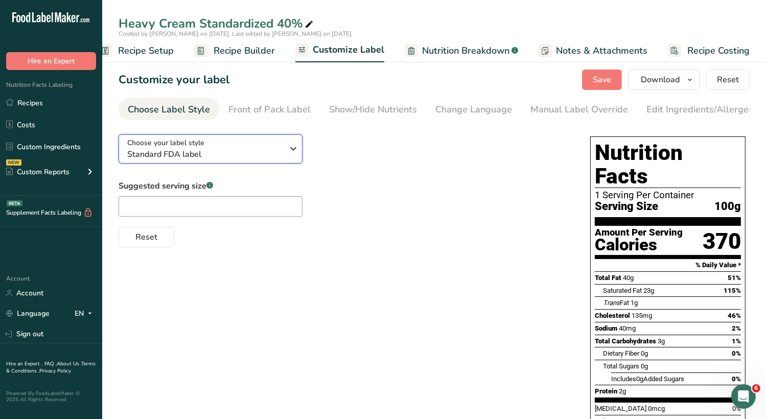
click at [266, 156] on span "Standard FDA label" at bounding box center [205, 154] width 156 height 12
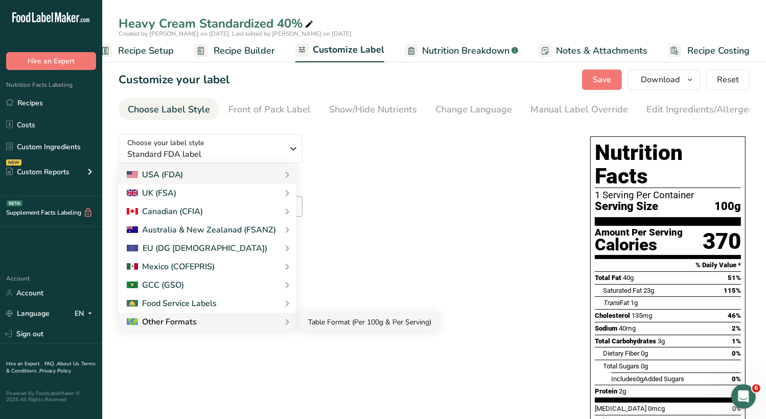
click at [327, 322] on link "Table Format (Per 100g & Per Serving)" at bounding box center [369, 322] width 139 height 19
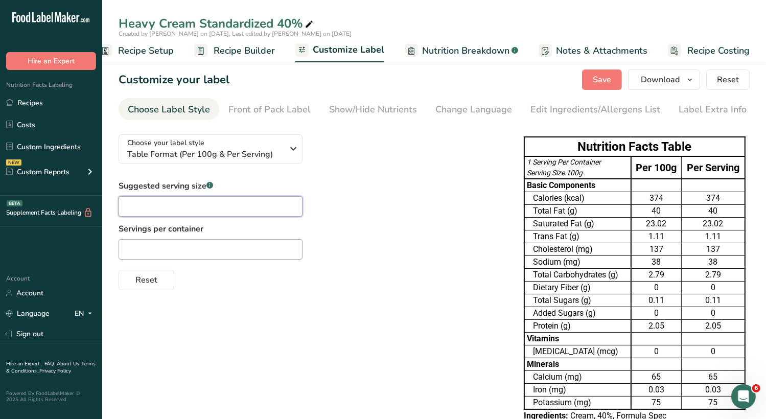
click at [241, 206] on input "text" at bounding box center [211, 206] width 184 height 20
type input "15mL"
click at [601, 80] on span "Save" at bounding box center [602, 80] width 18 height 12
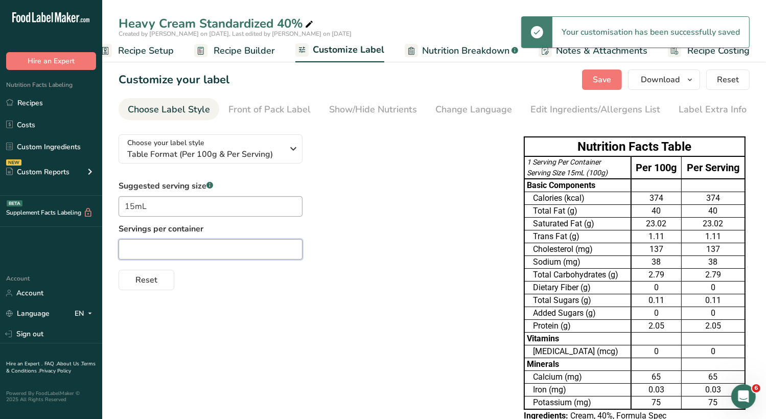
click at [186, 250] on input "text" at bounding box center [211, 249] width 184 height 20
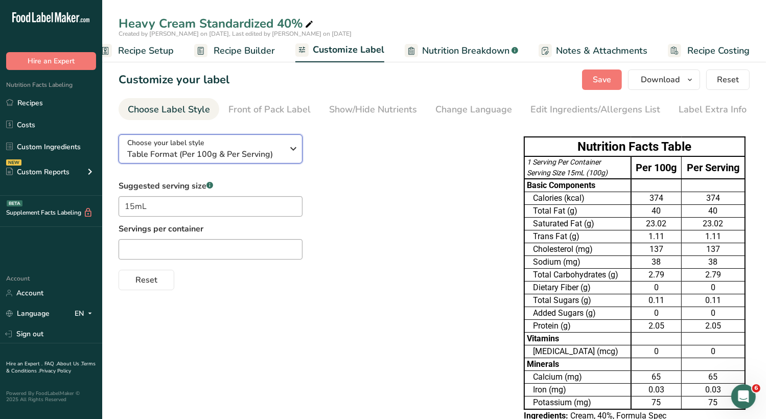
click at [290, 154] on icon "button" at bounding box center [293, 148] width 12 height 18
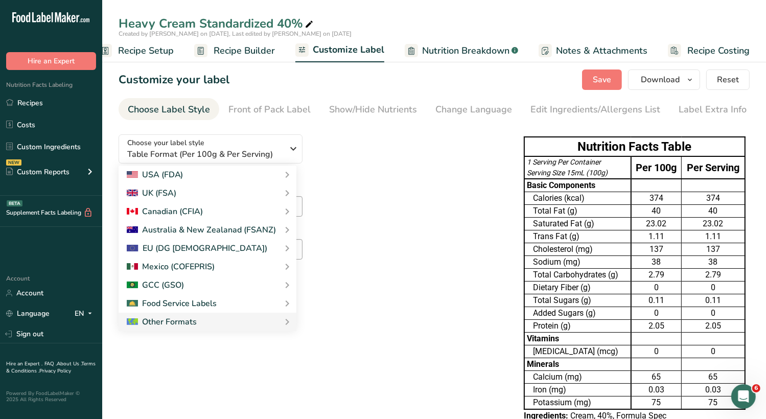
click at [389, 263] on div "Suggested serving size .a-a{fill:#347362;}.b-a{fill:#fff;} 15mL Servings per co…" at bounding box center [311, 235] width 385 height 110
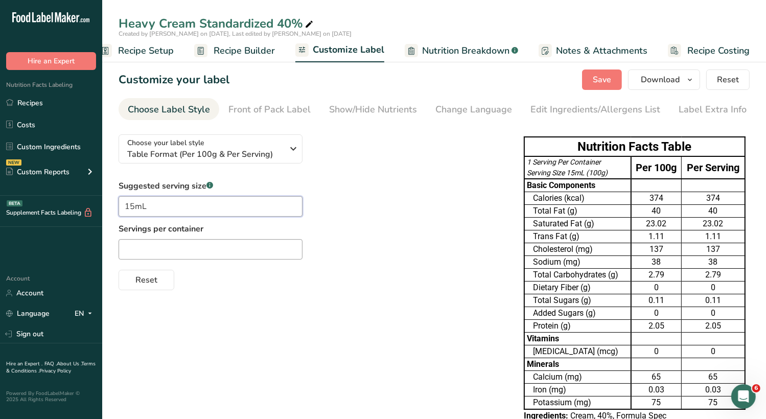
drag, startPoint x: 149, startPoint y: 206, endPoint x: 114, endPoint y: 201, distance: 35.1
click at [114, 201] on section "Customize your label Save Download Choose what to show on your downloaded label…" at bounding box center [434, 257] width 664 height 408
click at [365, 186] on div "Suggested serving size .a-a{fill:#347362;}.b-a{fill:#fff;} Servings per contain…" at bounding box center [311, 235] width 385 height 110
click at [298, 143] on icon "button" at bounding box center [293, 148] width 12 height 18
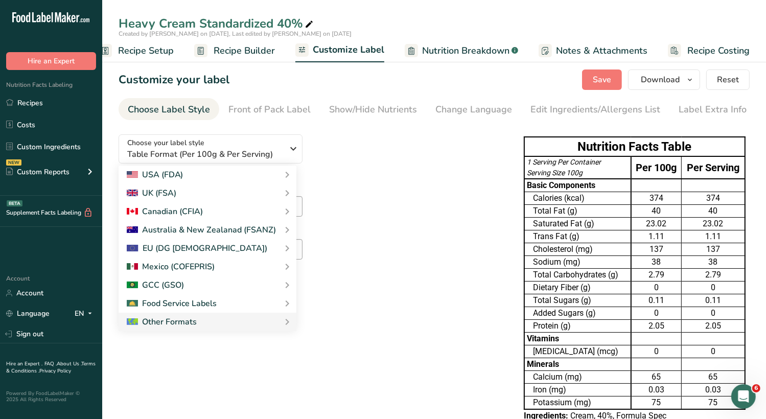
click at [450, 239] on div "Suggested serving size .a-a{fill:#347362;}.b-a{fill:#fff;} Servings per contain…" at bounding box center [311, 235] width 385 height 110
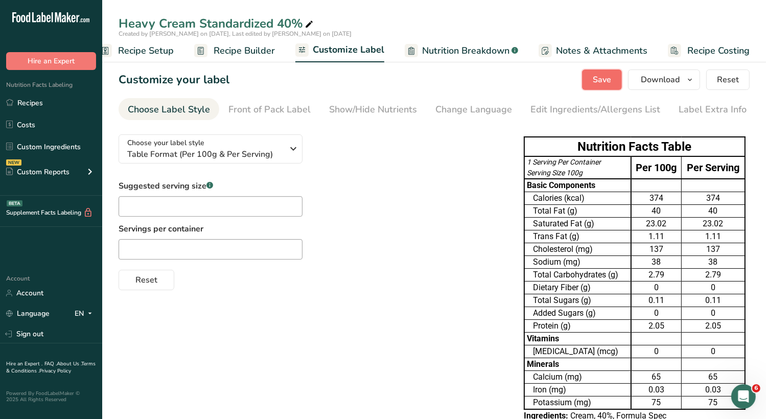
click at [606, 79] on span "Save" at bounding box center [602, 80] width 18 height 12
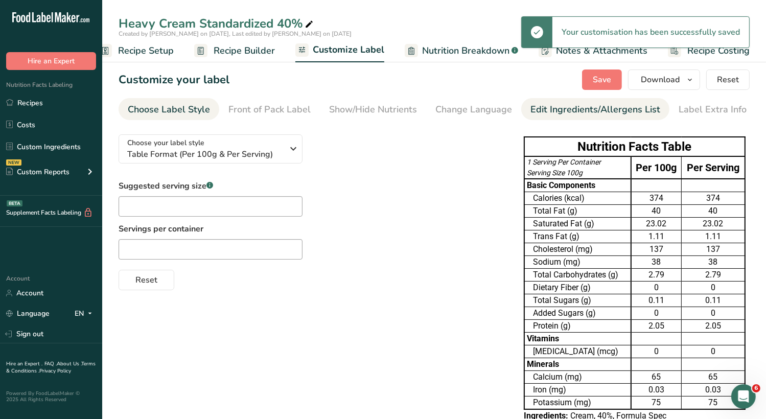
click at [606, 110] on div "Edit Ingredients/Allergens List" at bounding box center [595, 110] width 130 height 14
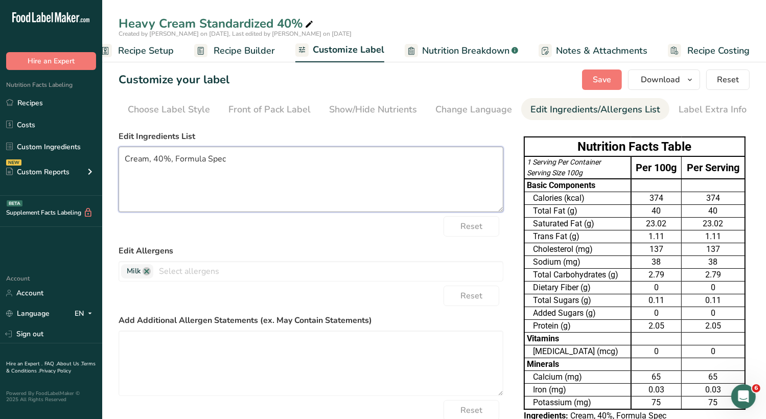
drag, startPoint x: 243, startPoint y: 157, endPoint x: 148, endPoint y: 163, distance: 95.3
click at [148, 163] on textarea "Cream, 40%, Formula Spec" at bounding box center [311, 179] width 385 height 65
type textarea "Cream"
click at [598, 81] on span "Save" at bounding box center [602, 80] width 18 height 12
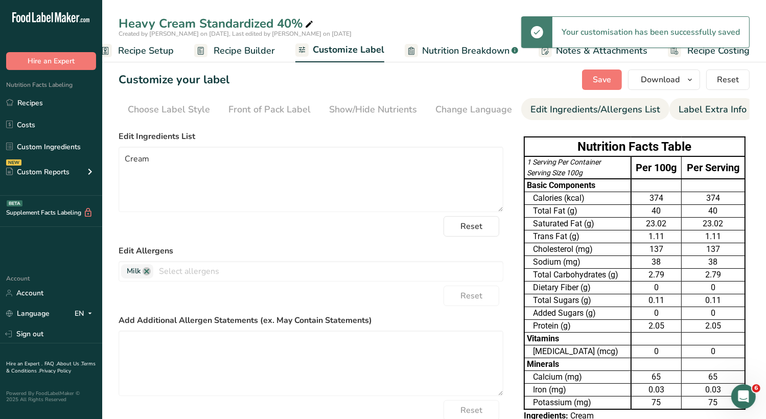
click at [695, 111] on div "Label Extra Info" at bounding box center [712, 110] width 68 height 14
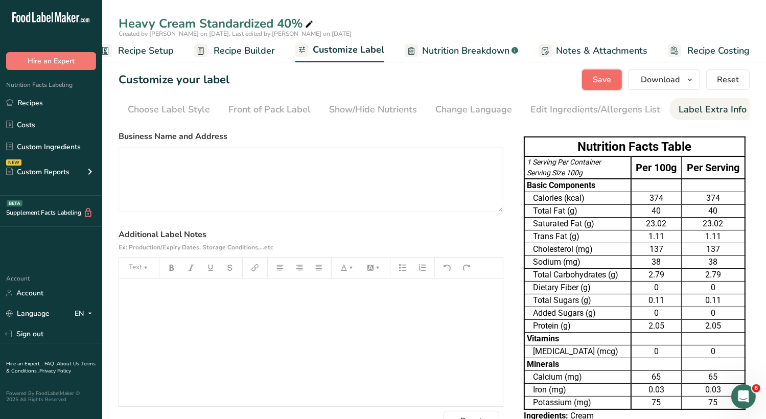
click at [611, 76] on span "Save" at bounding box center [602, 80] width 18 height 12
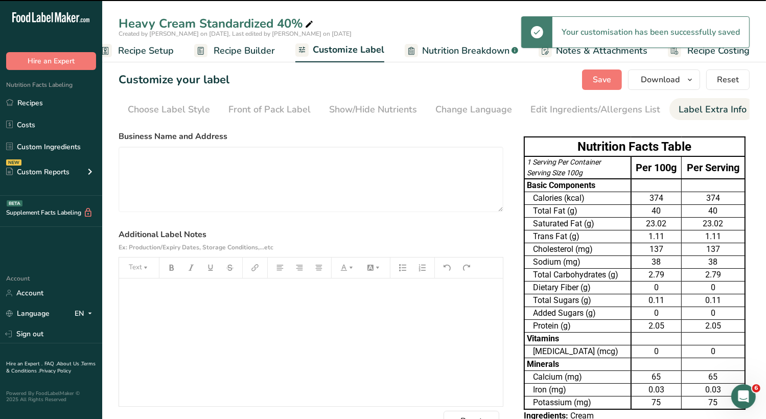
click at [155, 49] on span "Recipe Setup" at bounding box center [146, 51] width 56 height 14
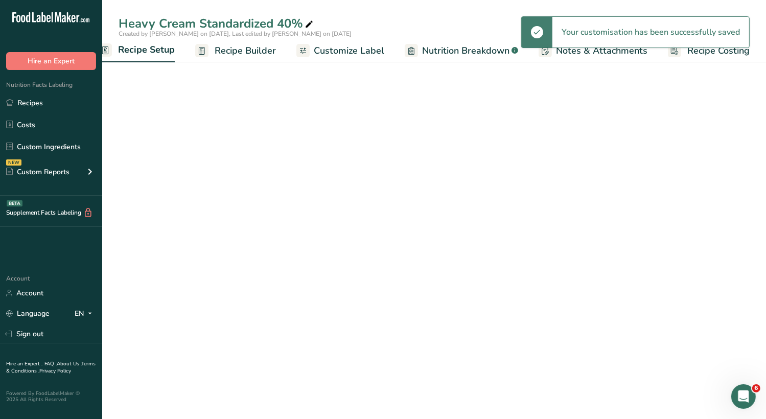
scroll to position [0, 4]
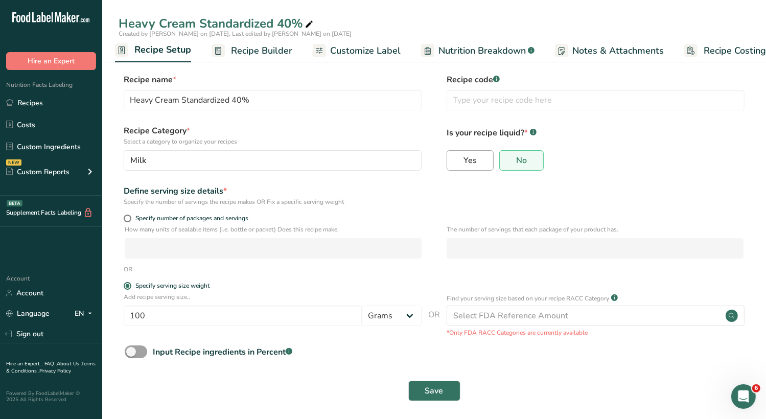
click at [474, 160] on span "Yes" at bounding box center [469, 160] width 13 height 10
click at [454, 160] on input "Yes" at bounding box center [450, 160] width 7 height 7
radio input "true"
radio input "false"
select select "22"
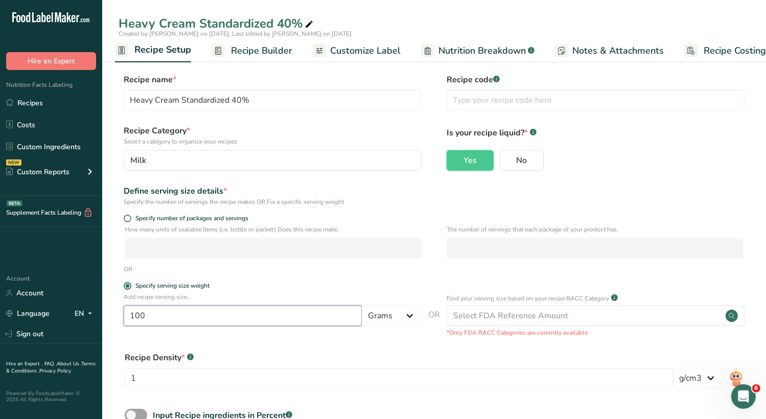
click at [262, 314] on input "100" at bounding box center [243, 316] width 238 height 20
type input "15"
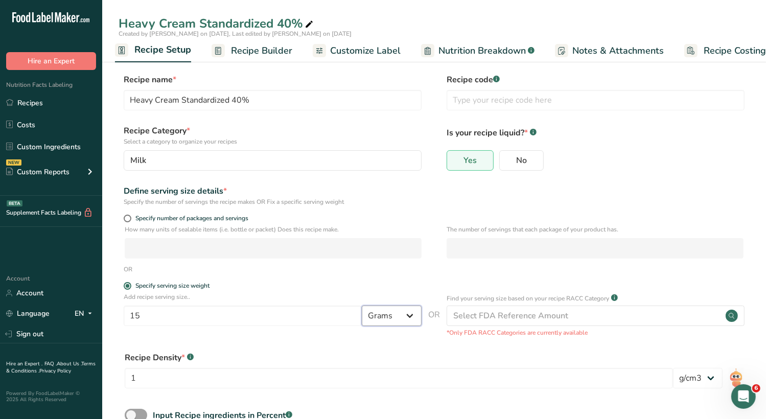
click at [412, 317] on select "Grams kg mg mcg lb oz l mL fl oz tbsp tsp cup qt gallon" at bounding box center [392, 316] width 60 height 20
select select "17"
click at [362, 306] on select "Grams kg mg mcg lb oz l mL fl oz tbsp tsp cup qt gallon" at bounding box center [392, 316] width 60 height 20
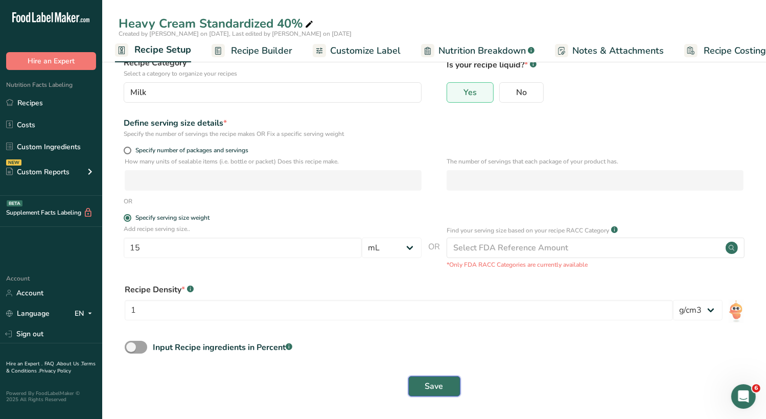
click at [434, 390] on span "Save" at bounding box center [434, 386] width 18 height 12
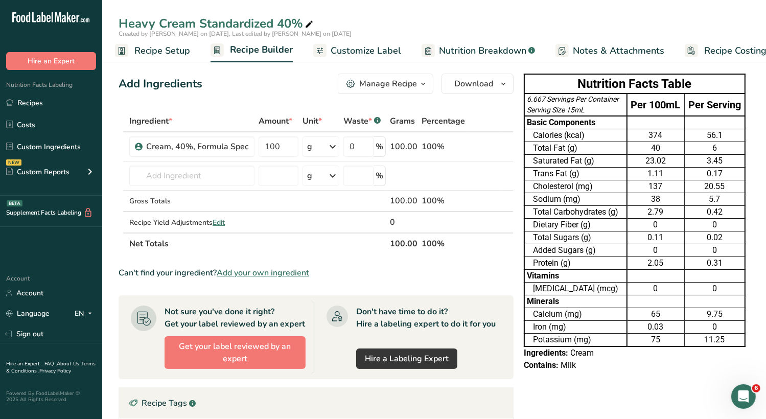
drag, startPoint x: 172, startPoint y: 51, endPoint x: 179, endPoint y: 51, distance: 7.2
click at [172, 51] on span "Recipe Setup" at bounding box center [162, 51] width 56 height 14
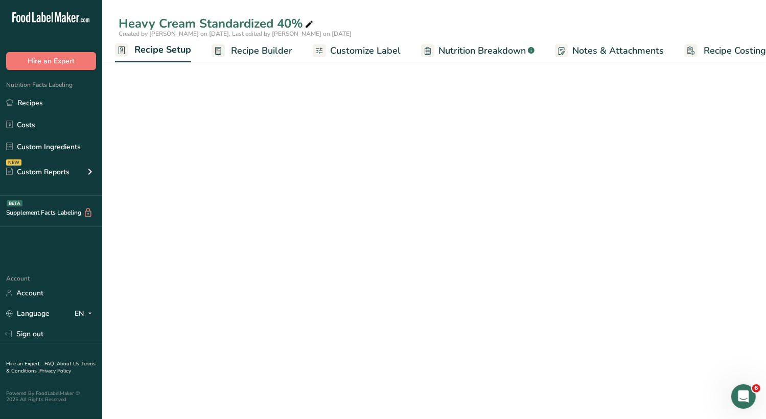
select select "17"
select select "22"
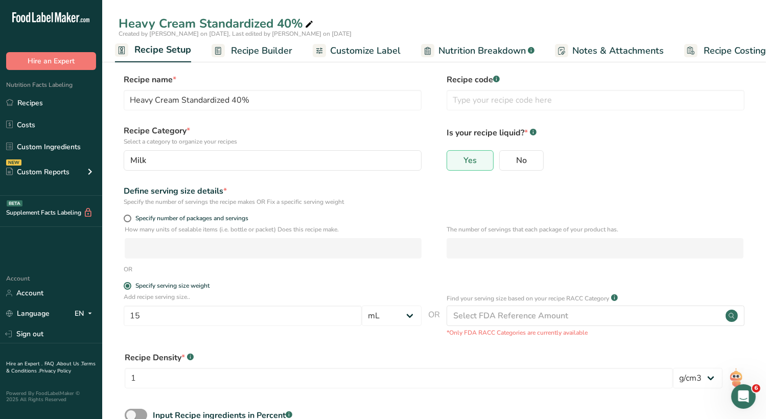
click at [267, 52] on span "Recipe Builder" at bounding box center [261, 51] width 61 height 14
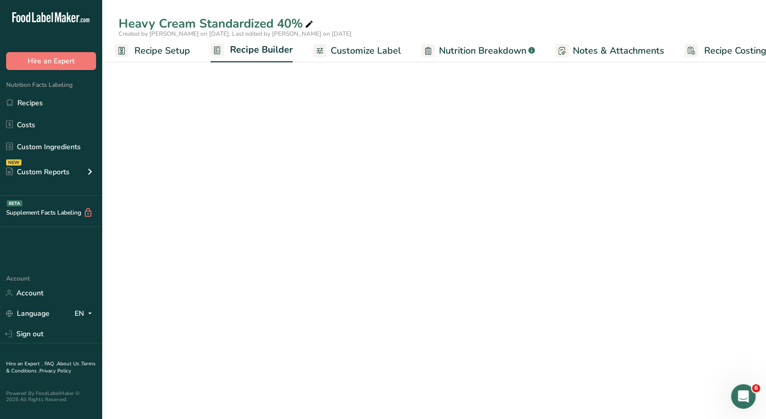
scroll to position [0, 20]
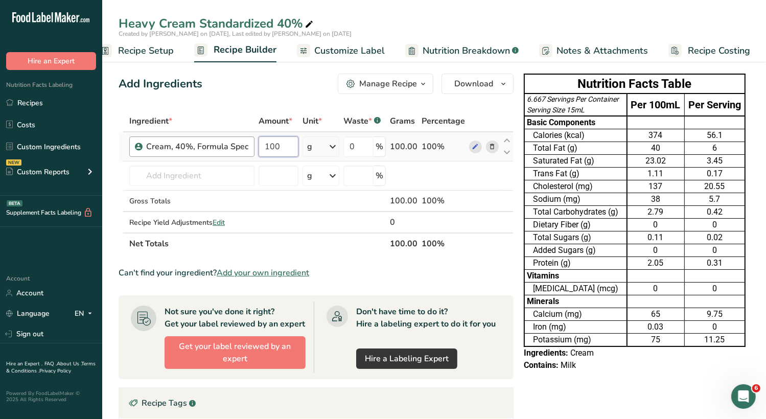
drag, startPoint x: 289, startPoint y: 147, endPoint x: 251, endPoint y: 147, distance: 37.8
click at [251, 147] on tr "Cream, 40%, Formula Spec 100 g Weight Units g kg mg See more Volume Units l Vol…" at bounding box center [316, 146] width 394 height 29
type input "1135500"
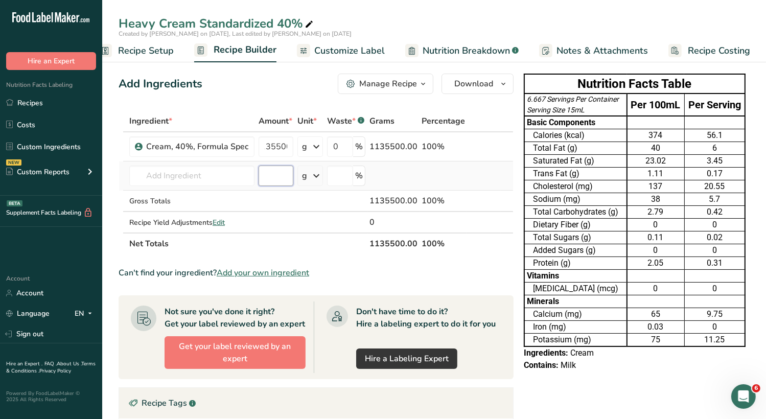
click at [284, 175] on div "Ingredient * Amount * Unit * Waste * .a-a{fill:#347362;}.b-a{fill:#fff;} Grams …" at bounding box center [316, 182] width 395 height 144
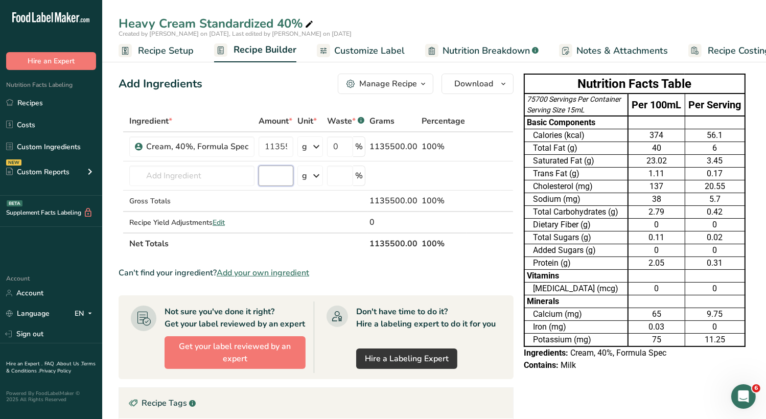
drag, startPoint x: 221, startPoint y: 69, endPoint x: 171, endPoint y: 69, distance: 50.1
click at [171, 69] on div "Add Ingredients Manage Recipe Delete Recipe Duplicate Recipe Scale Recipe Save …" at bounding box center [319, 354] width 401 height 570
click at [161, 54] on span "Recipe Setup" at bounding box center [166, 51] width 56 height 14
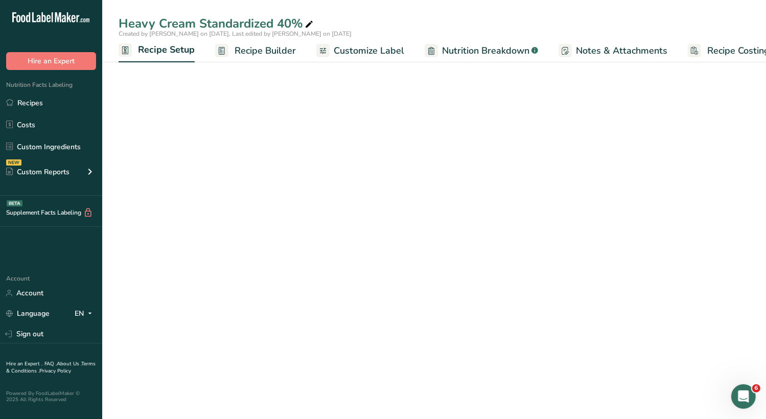
scroll to position [0, 4]
select select "17"
select select "22"
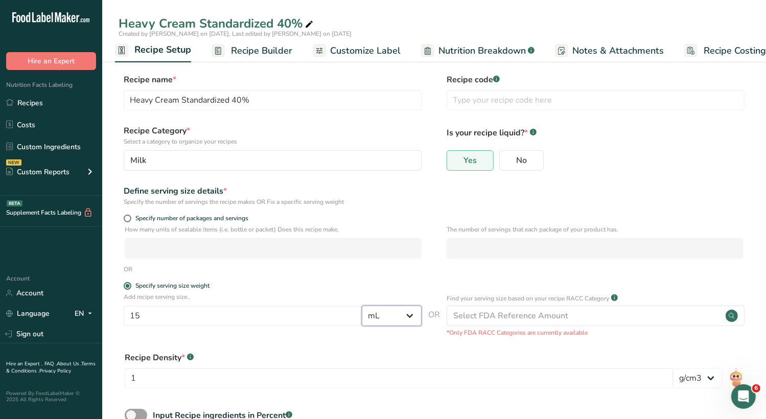
click at [408, 317] on select "Grams kg mg mcg lb oz l mL fl oz tbsp tsp cup qt gallon" at bounding box center [392, 316] width 60 height 20
select select "0"
click at [362, 306] on select "Grams kg mg mcg lb oz l mL fl oz tbsp tsp cup qt gallon" at bounding box center [392, 316] width 60 height 20
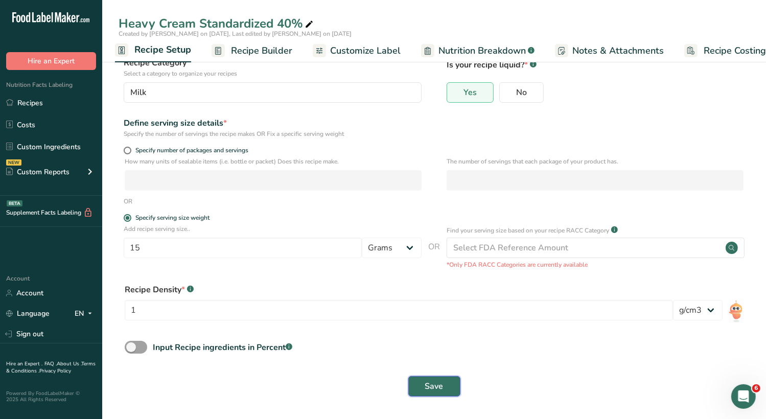
click at [437, 390] on span "Save" at bounding box center [434, 386] width 18 height 12
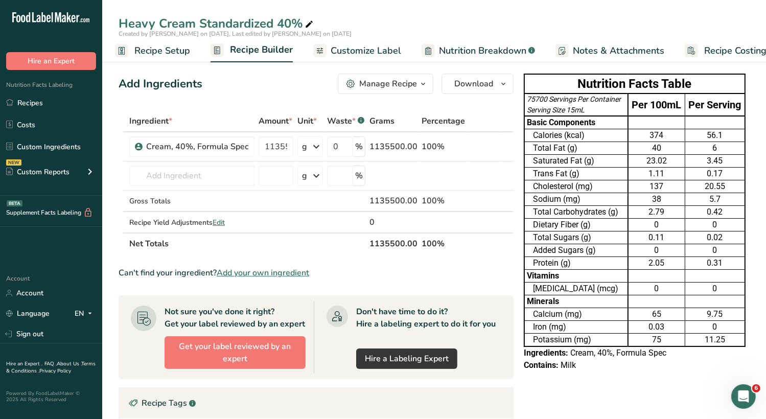
click at [509, 51] on span "Nutrition Breakdown" at bounding box center [482, 51] width 87 height 14
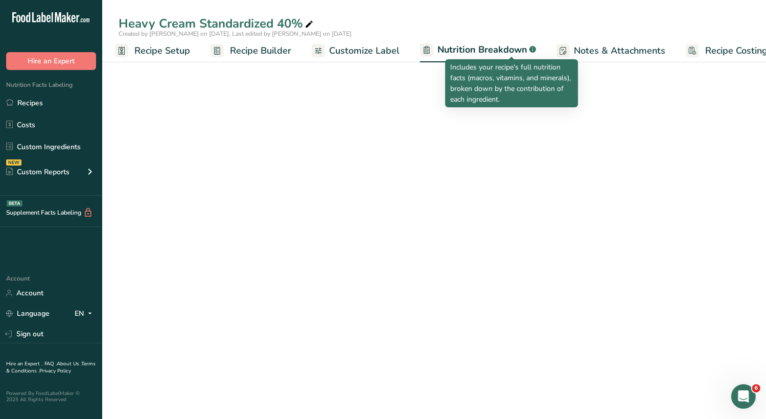
scroll to position [0, 20]
select select "Calories"
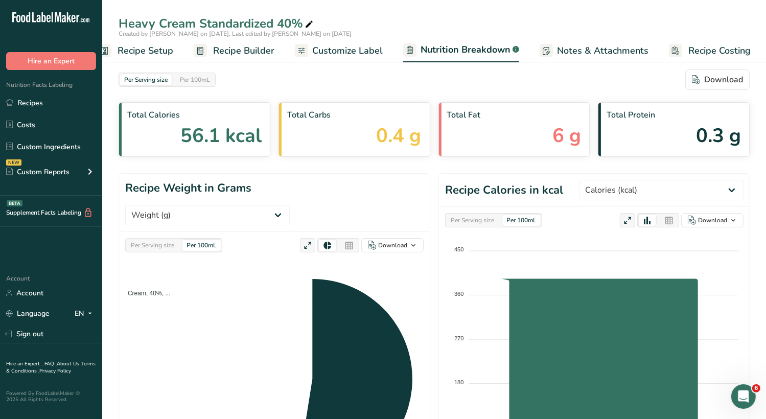
click at [357, 50] on span "Customize Label" at bounding box center [347, 51] width 71 height 14
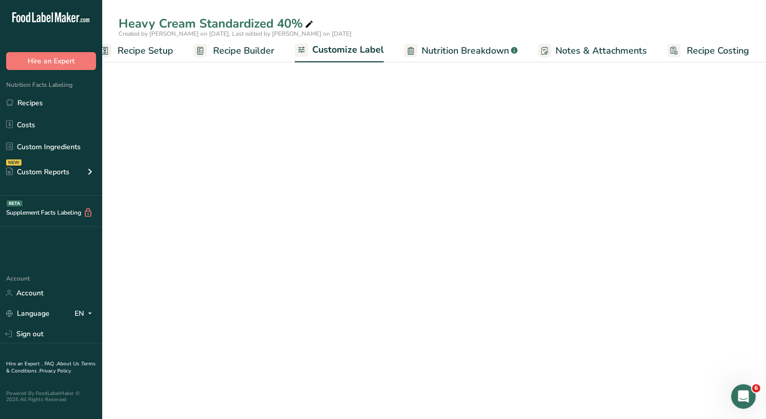
scroll to position [0, 20]
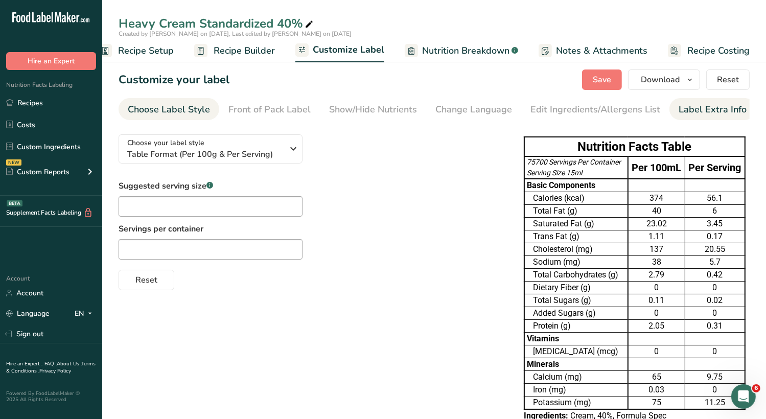
click at [678, 112] on div "Label Extra Info" at bounding box center [712, 110] width 68 height 14
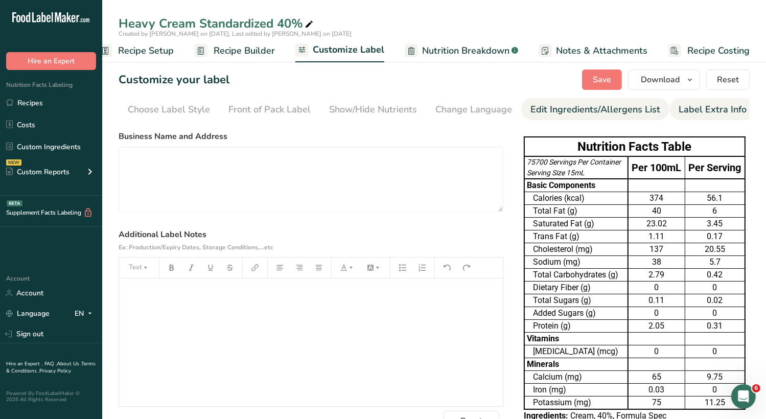
click at [587, 112] on div "Edit Ingredients/Allergens List" at bounding box center [595, 110] width 130 height 14
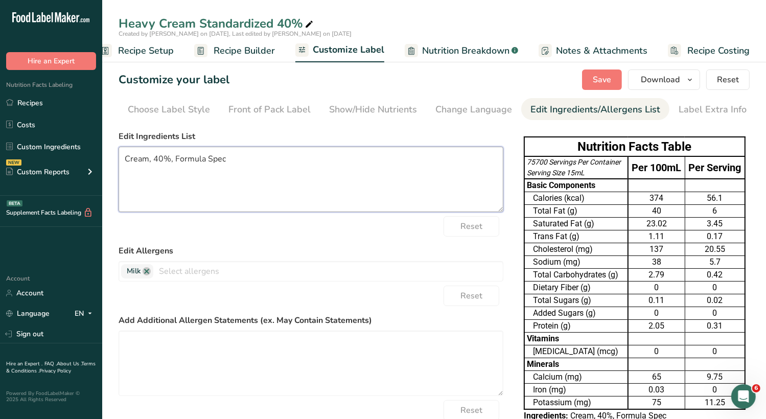
drag, startPoint x: 271, startPoint y: 158, endPoint x: 146, endPoint y: 160, distance: 125.2
click at [146, 160] on textarea "Cream, 40%, Formula Spec" at bounding box center [311, 179] width 385 height 65
type textarea "Cream"
click at [611, 81] on span "Save" at bounding box center [602, 80] width 18 height 12
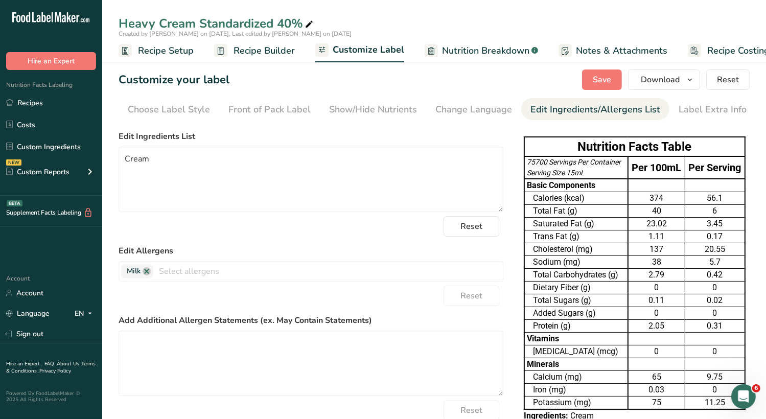
click at [153, 50] on span "Recipe Setup" at bounding box center [166, 51] width 56 height 14
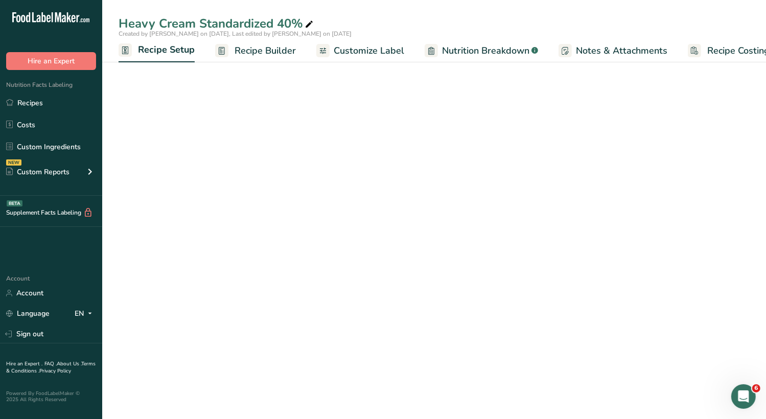
scroll to position [0, 4]
select select "22"
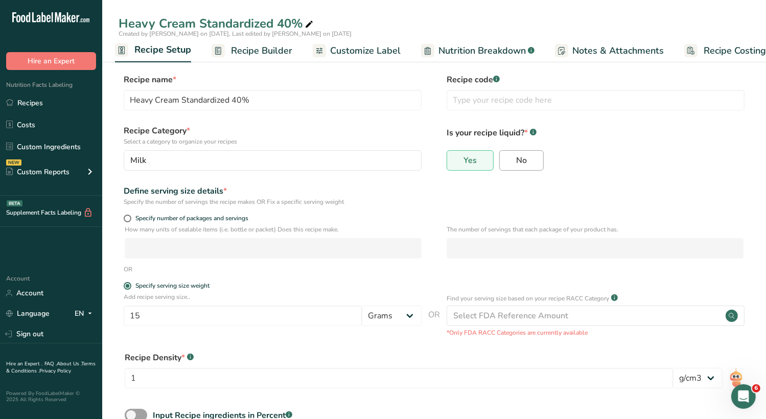
click at [521, 161] on span "No" at bounding box center [521, 160] width 11 height 10
click at [506, 161] on input "No" at bounding box center [503, 160] width 7 height 7
radio input "true"
radio input "false"
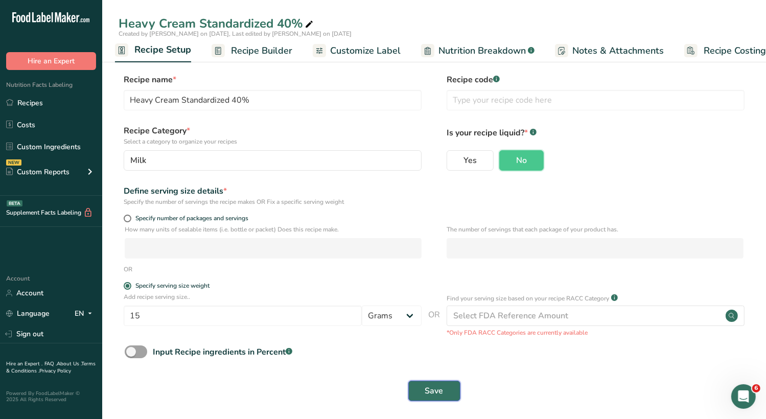
click at [436, 393] on span "Save" at bounding box center [434, 391] width 18 height 12
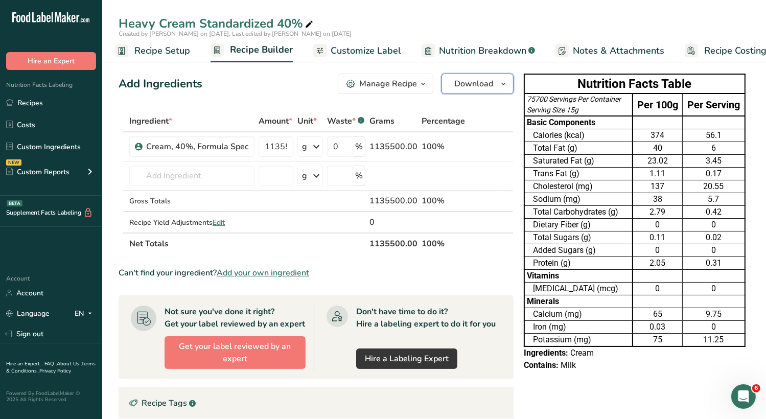
click at [503, 83] on icon "button" at bounding box center [503, 84] width 8 height 13
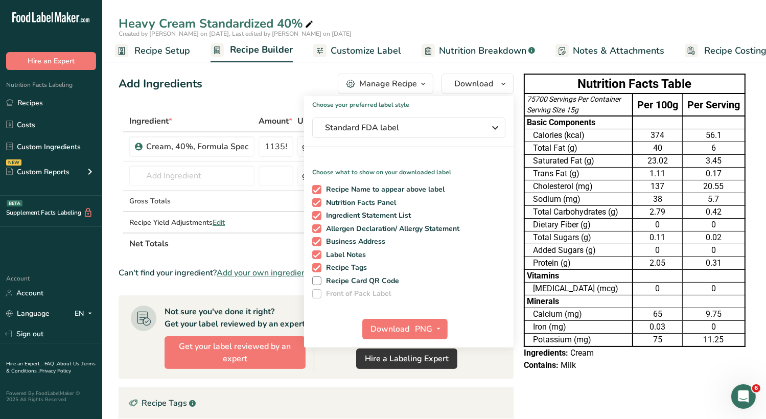
click at [520, 86] on div "Nutrition Facts Table 75700 Servings Per Container Serving Size 15g Per 100g Pe…" at bounding box center [635, 222] width 230 height 306
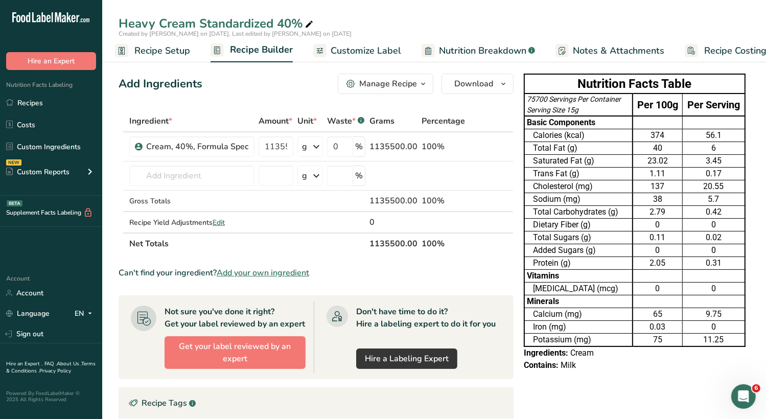
click at [644, 46] on span "Notes & Attachments" at bounding box center [618, 51] width 91 height 14
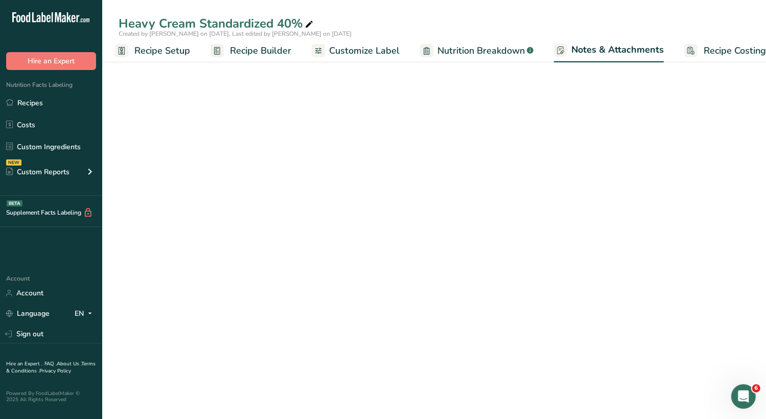
scroll to position [0, 20]
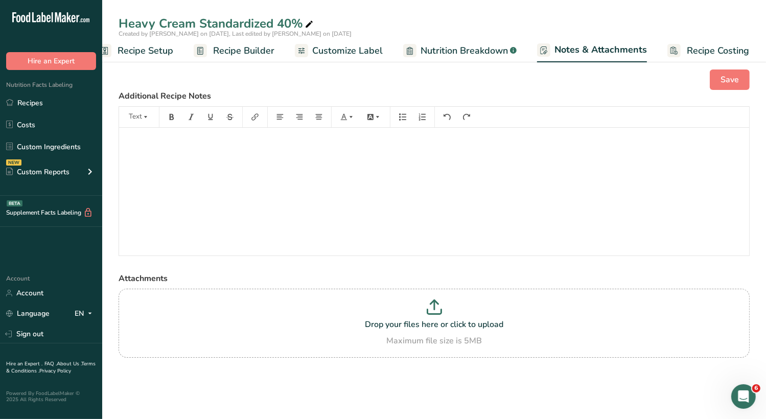
click at [358, 52] on span "Customize Label" at bounding box center [347, 51] width 71 height 14
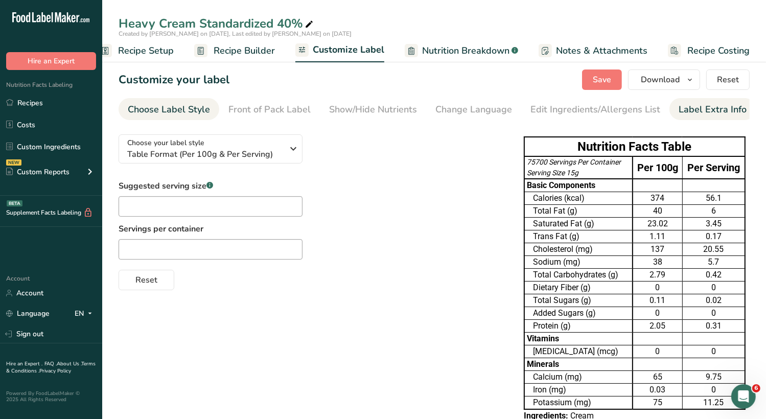
click at [678, 112] on div "Label Extra Info" at bounding box center [712, 110] width 68 height 14
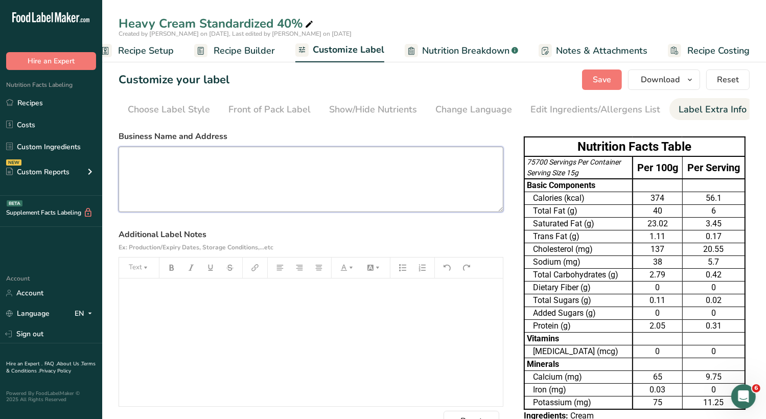
click at [194, 184] on textarea at bounding box center [311, 179] width 385 height 65
type textarea "Galliker Dairy Company [STREET_ADDRESS][PERSON_NAME]"
click at [502, 238] on label "Additional Label Notes Ex: Production/Expiry Dates, Storage Conditions,...etc" at bounding box center [311, 240] width 385 height 25
click at [603, 81] on span "Save" at bounding box center [602, 80] width 18 height 12
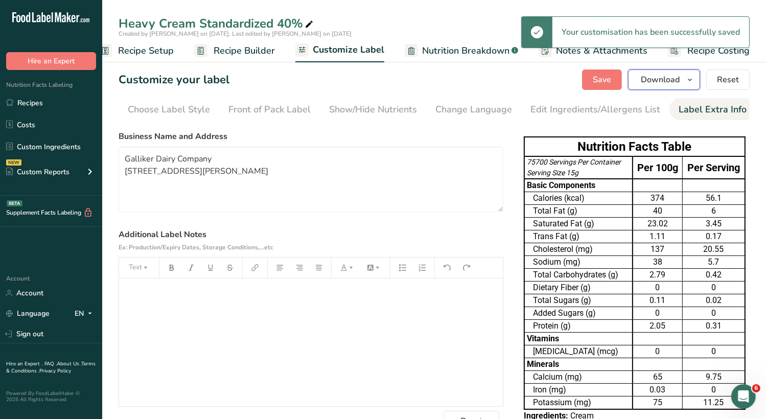
click at [686, 87] on button "Download" at bounding box center [664, 79] width 72 height 20
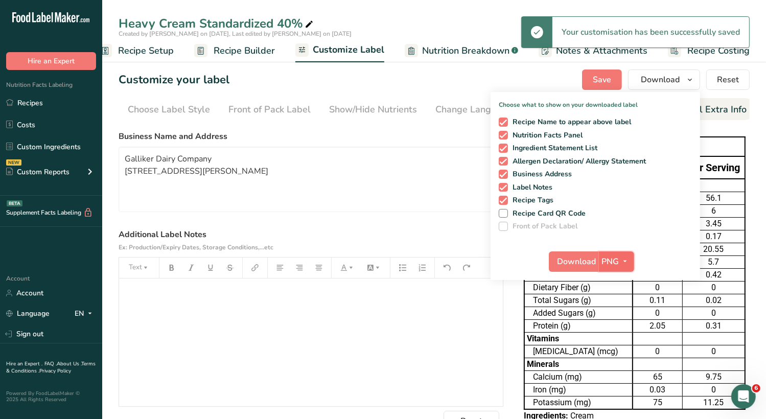
click at [624, 262] on icon "button" at bounding box center [625, 261] width 8 height 13
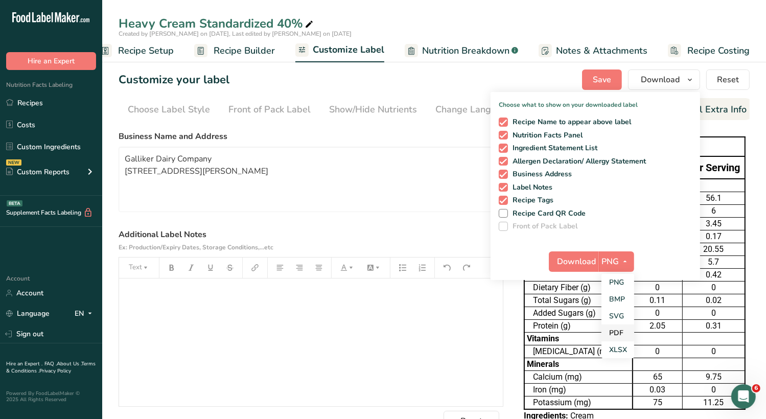
click at [619, 332] on link "PDF" at bounding box center [617, 332] width 33 height 17
click at [581, 263] on span "Download" at bounding box center [577, 261] width 39 height 12
click at [607, 74] on span "Save" at bounding box center [602, 80] width 18 height 12
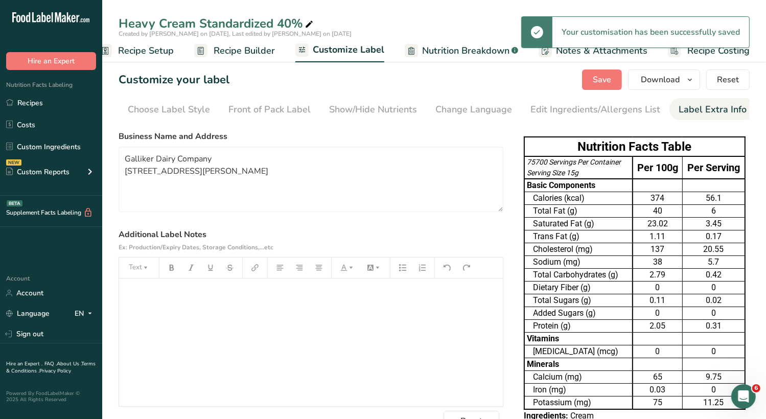
drag, startPoint x: 23, startPoint y: 104, endPoint x: 109, endPoint y: 83, distance: 88.7
click at [24, 104] on link "Recipes" at bounding box center [51, 102] width 102 height 19
